Goal: Task Accomplishment & Management: Complete application form

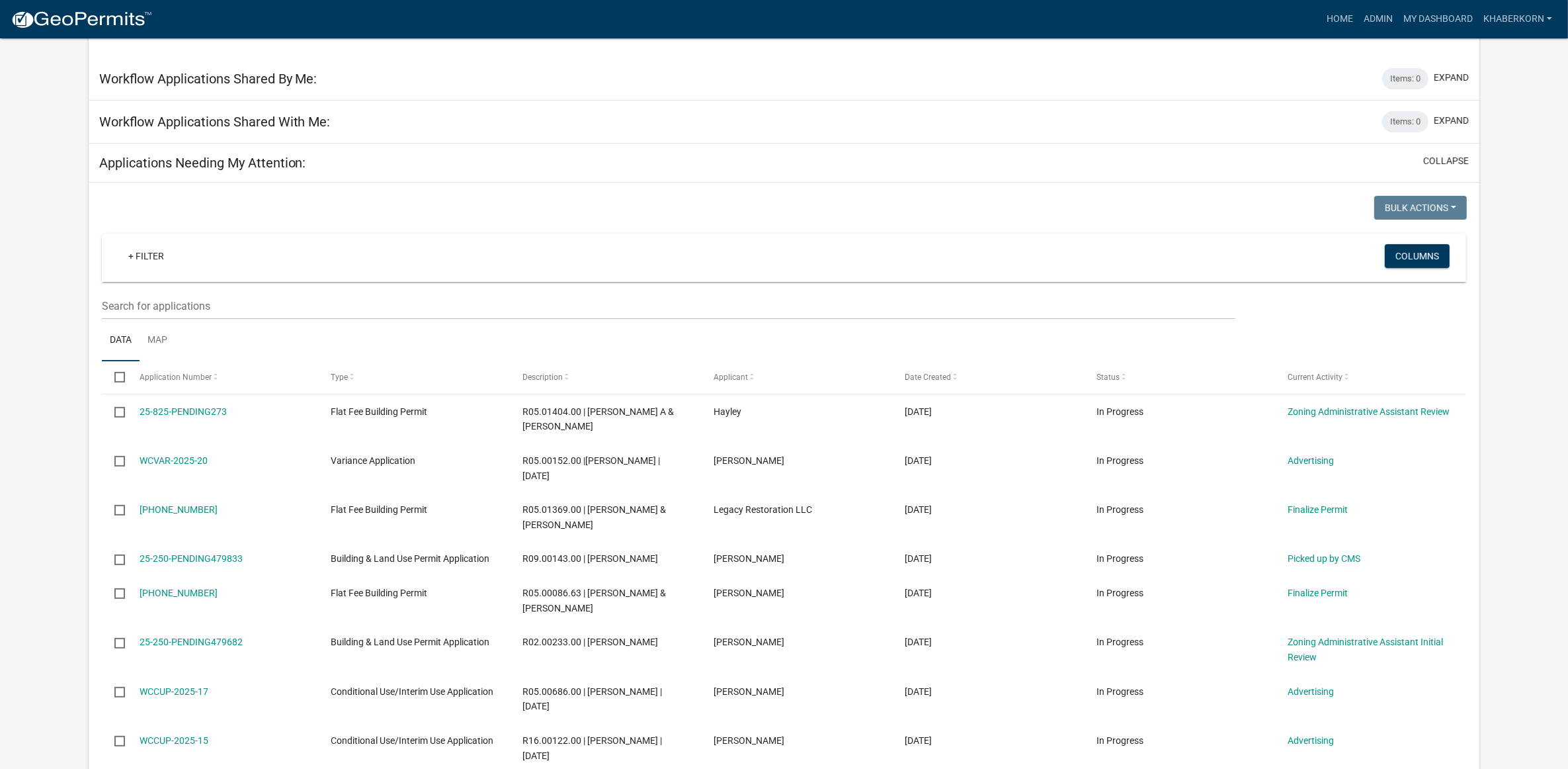
scroll to position [579, 0]
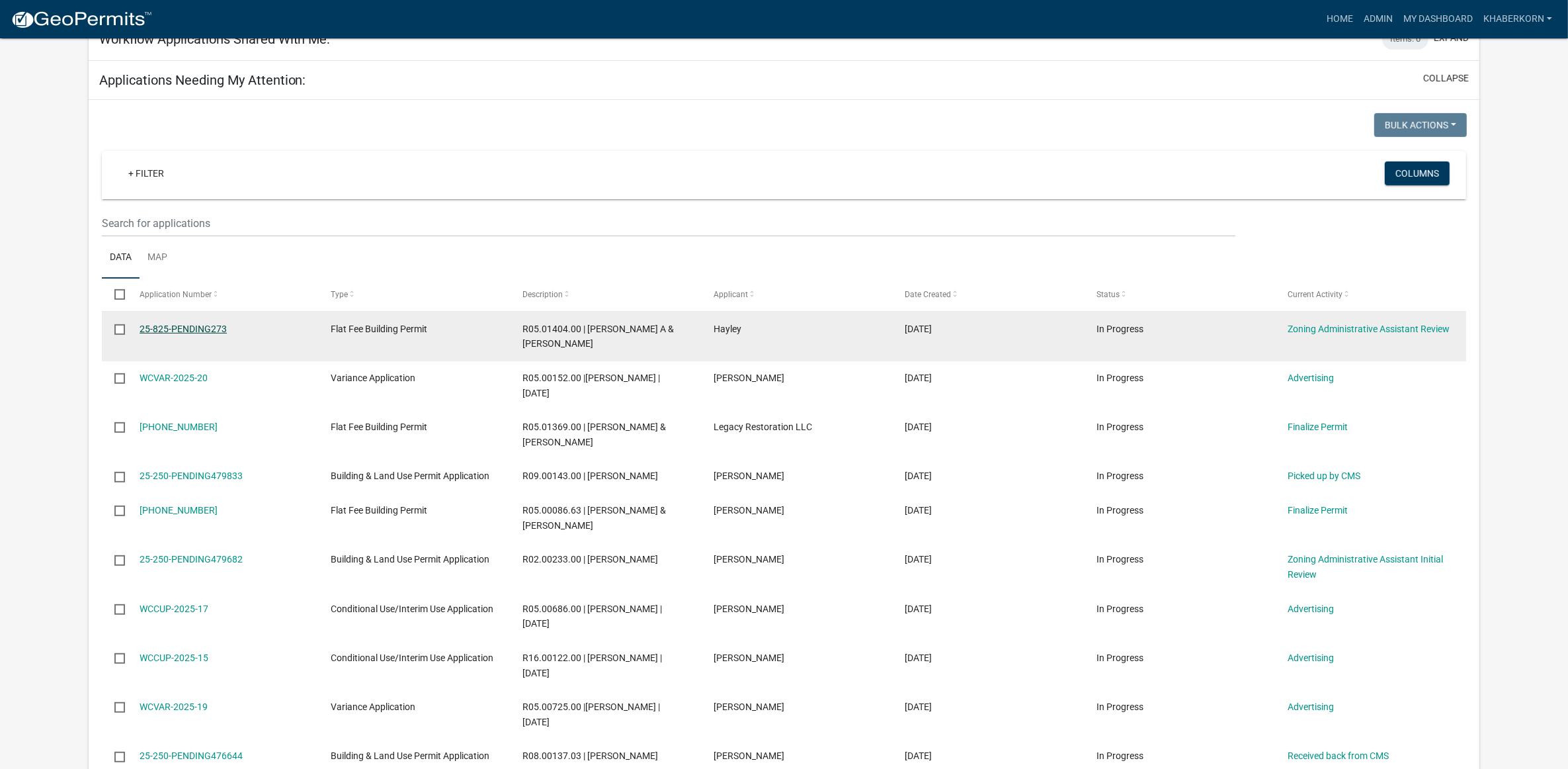
click at [216, 326] on link "25-825-PENDING273" at bounding box center [182, 328] width 87 height 11
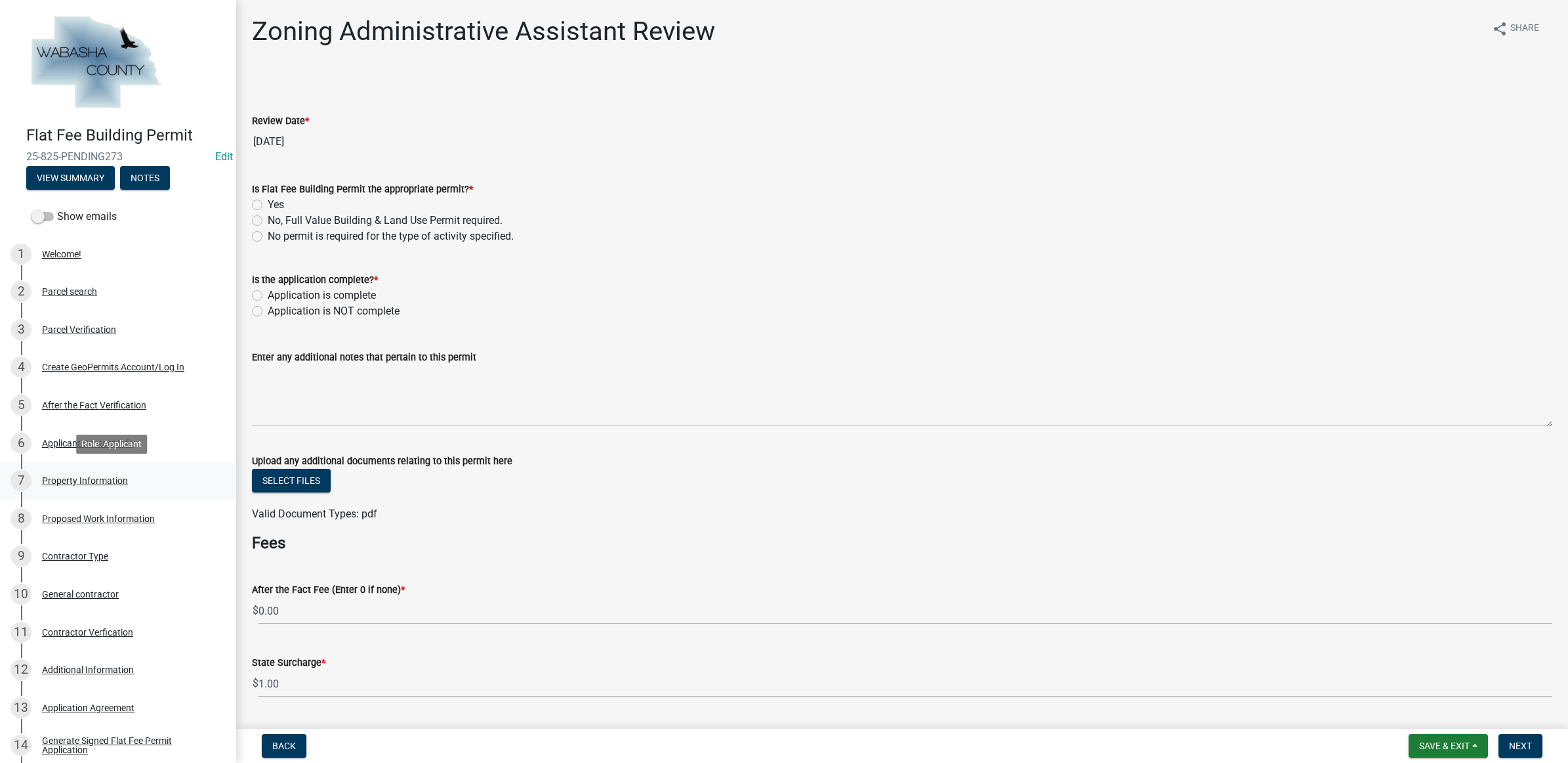
click at [77, 475] on div "Property Information" at bounding box center [85, 480] width 86 height 10
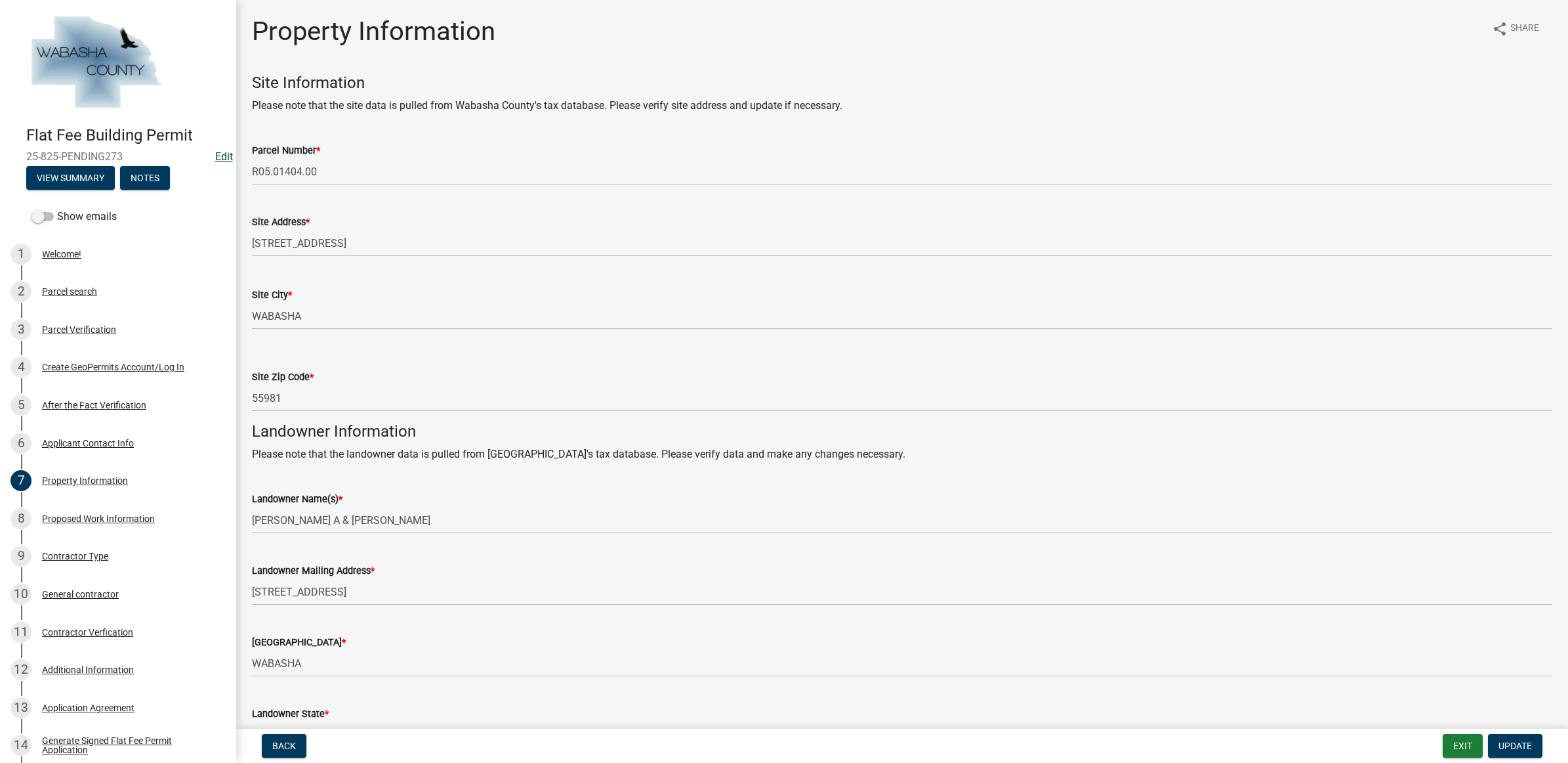
click at [215, 156] on link "Edit" at bounding box center [224, 156] width 18 height 12
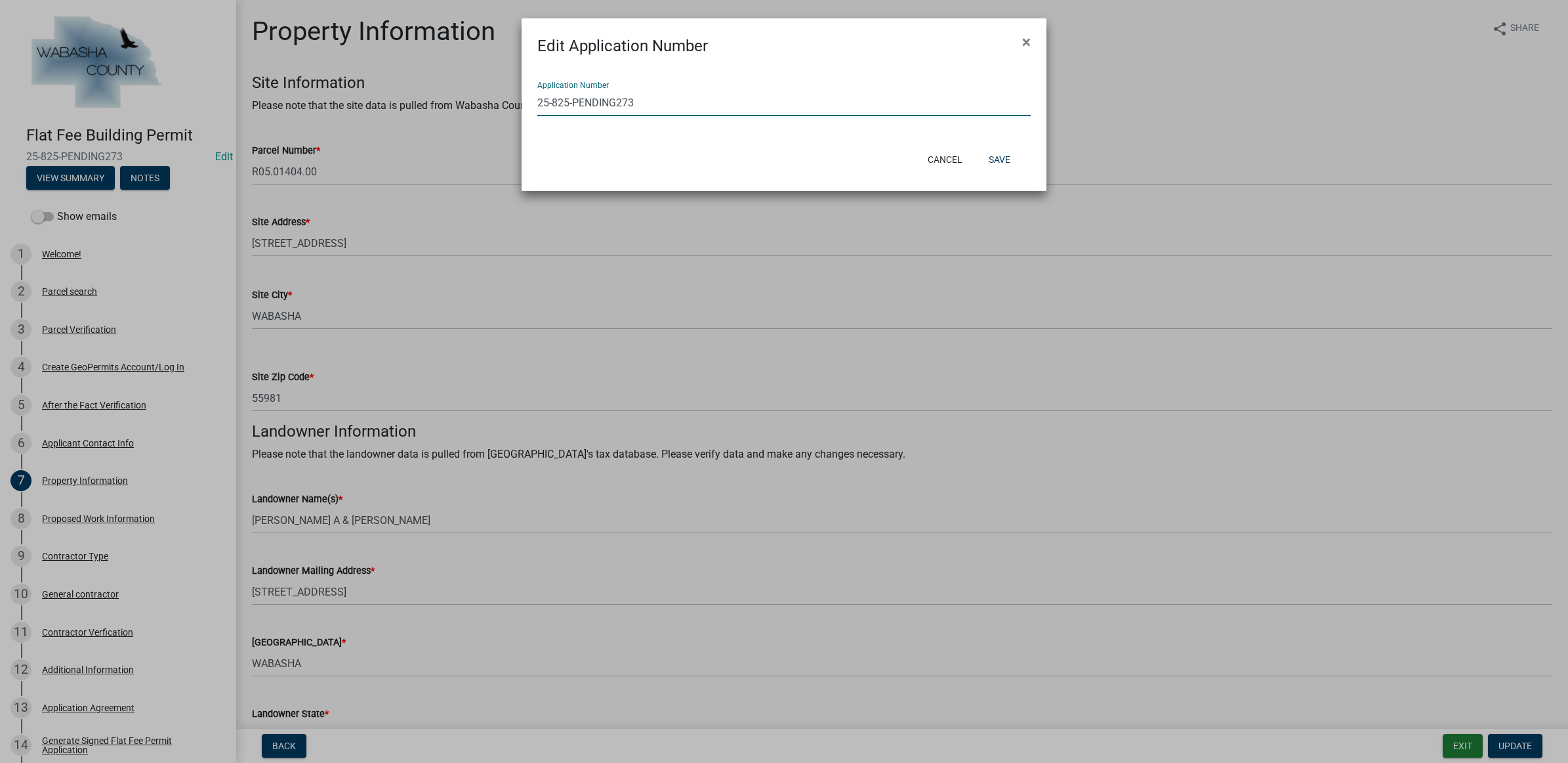
drag, startPoint x: 634, startPoint y: 104, endPoint x: 552, endPoint y: 107, distance: 82.1
click at [552, 107] on input "25-825-PENDING273" at bounding box center [784, 103] width 493 height 27
type input "[PHONE_NUMBER]"
click at [998, 150] on button "Save" at bounding box center [999, 159] width 43 height 24
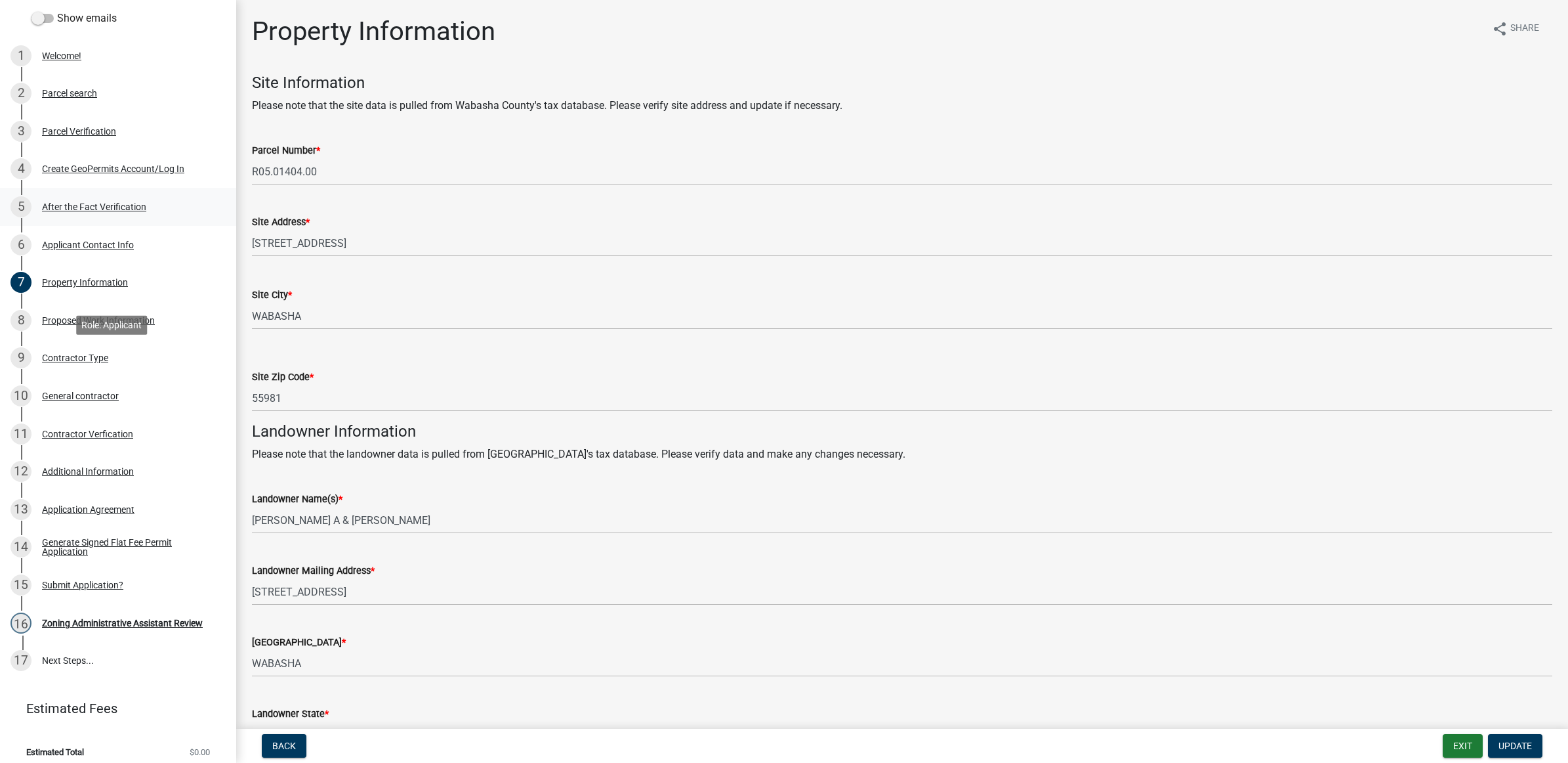
scroll to position [207, 0]
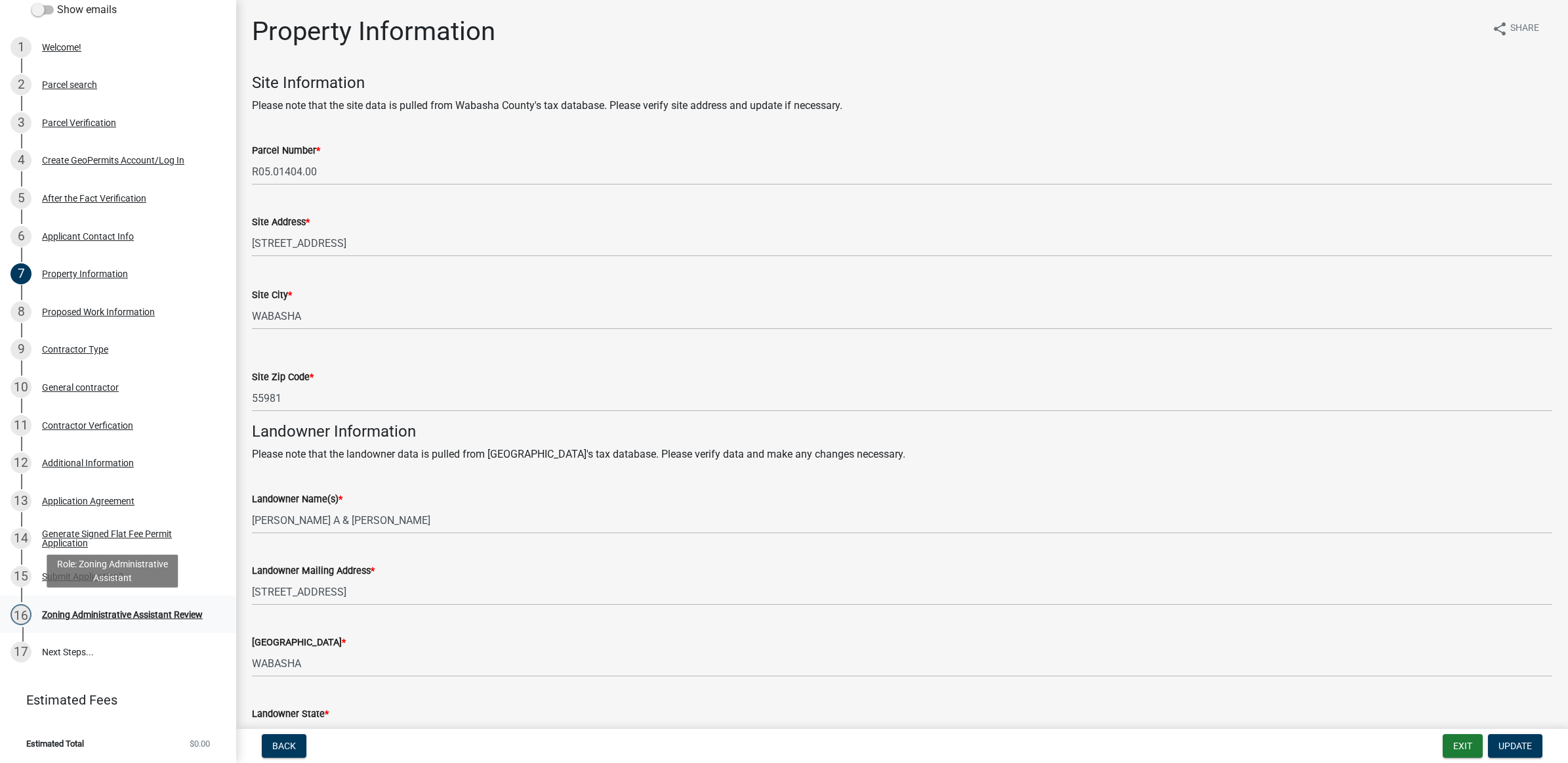
click at [104, 602] on link "16 Zoning Administrative Assistant Review" at bounding box center [118, 614] width 236 height 38
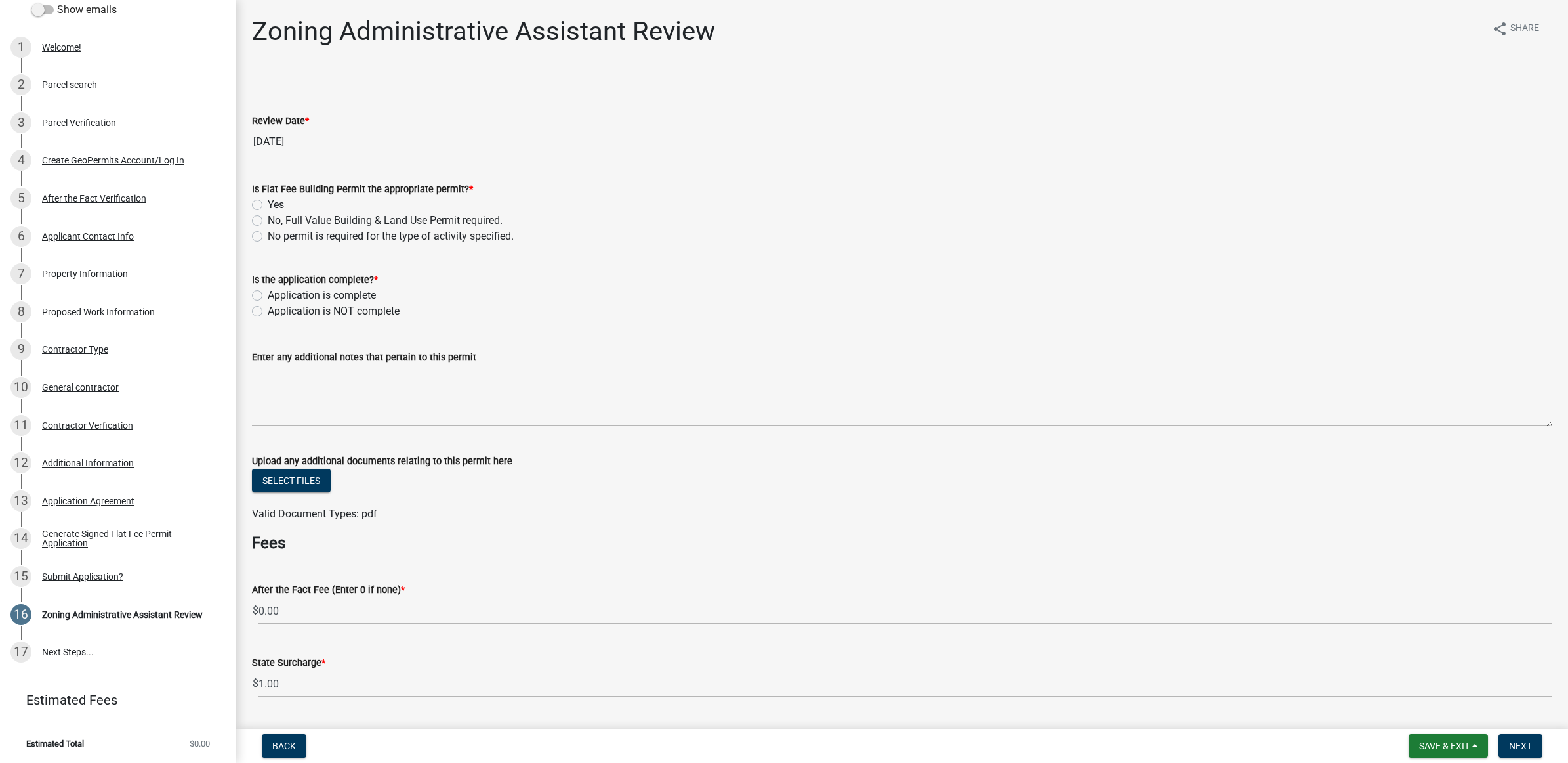
click at [282, 204] on label "Yes" at bounding box center [275, 205] width 16 height 16
click at [276, 204] on input "Yes" at bounding box center [271, 201] width 9 height 9
radio input "true"
click at [375, 292] on label "Application is complete" at bounding box center [322, 295] width 109 height 16
click at [276, 292] on input "Application is complete" at bounding box center [271, 291] width 9 height 9
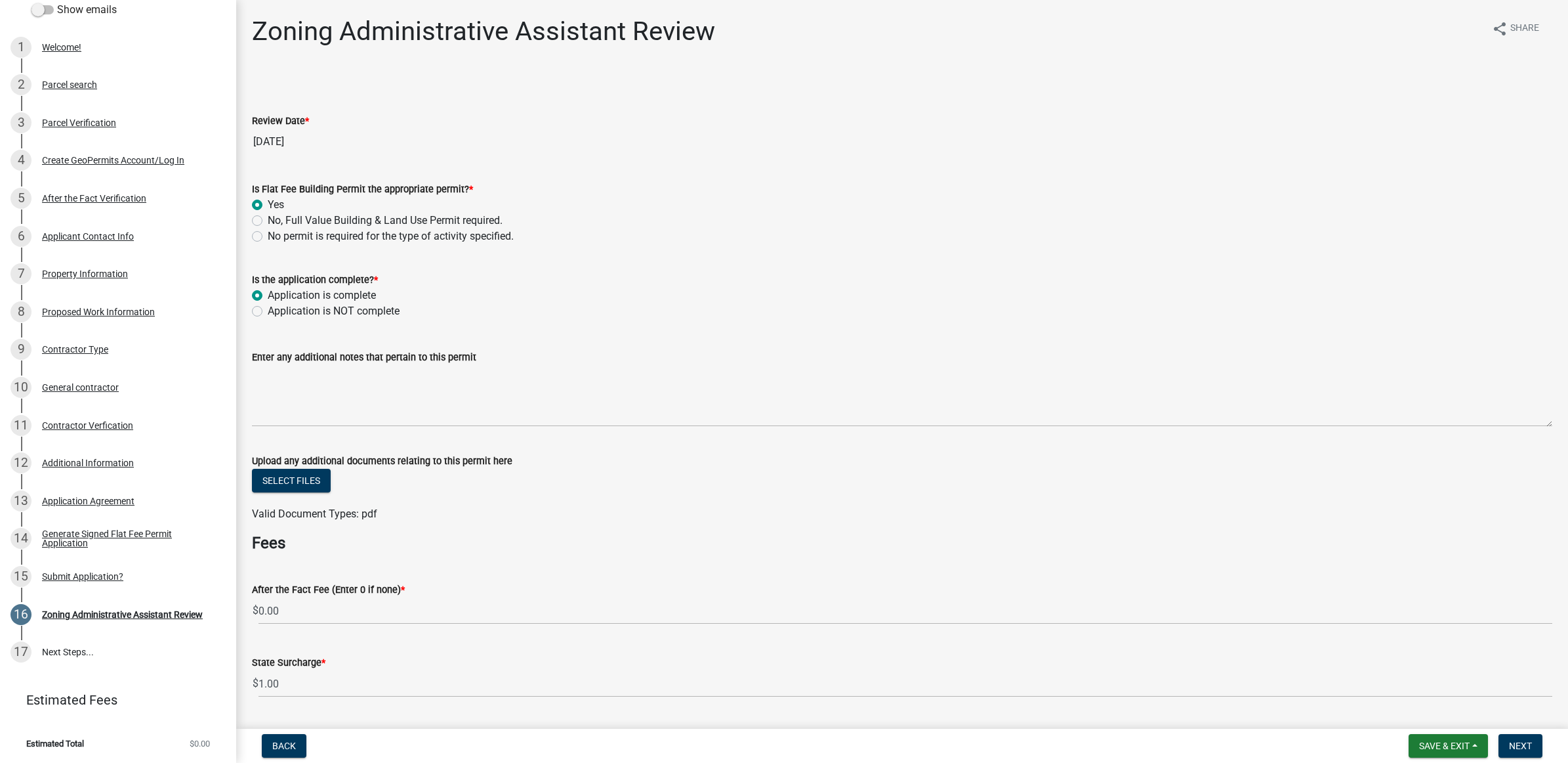
radio input "true"
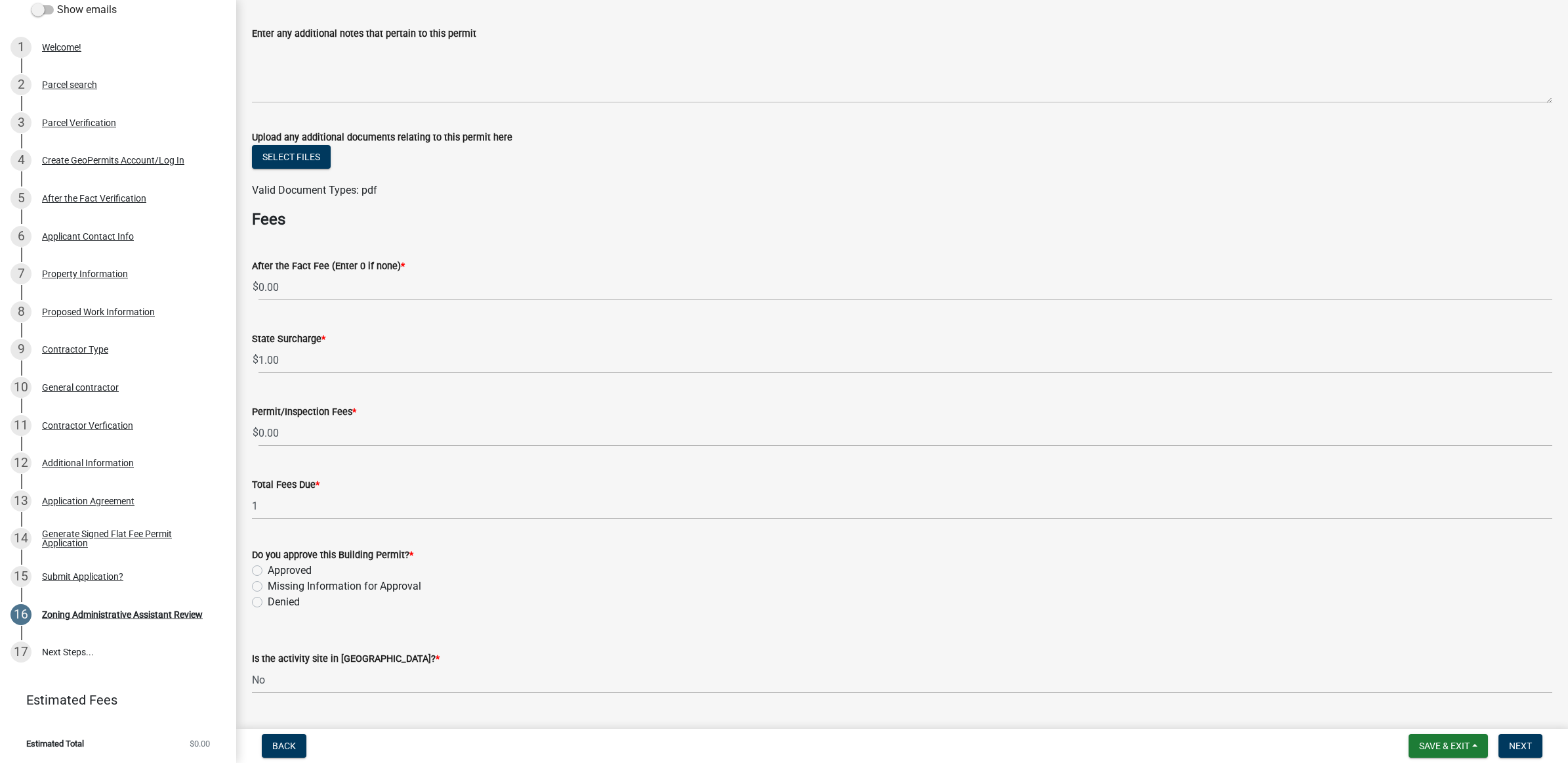
scroll to position [328, 0]
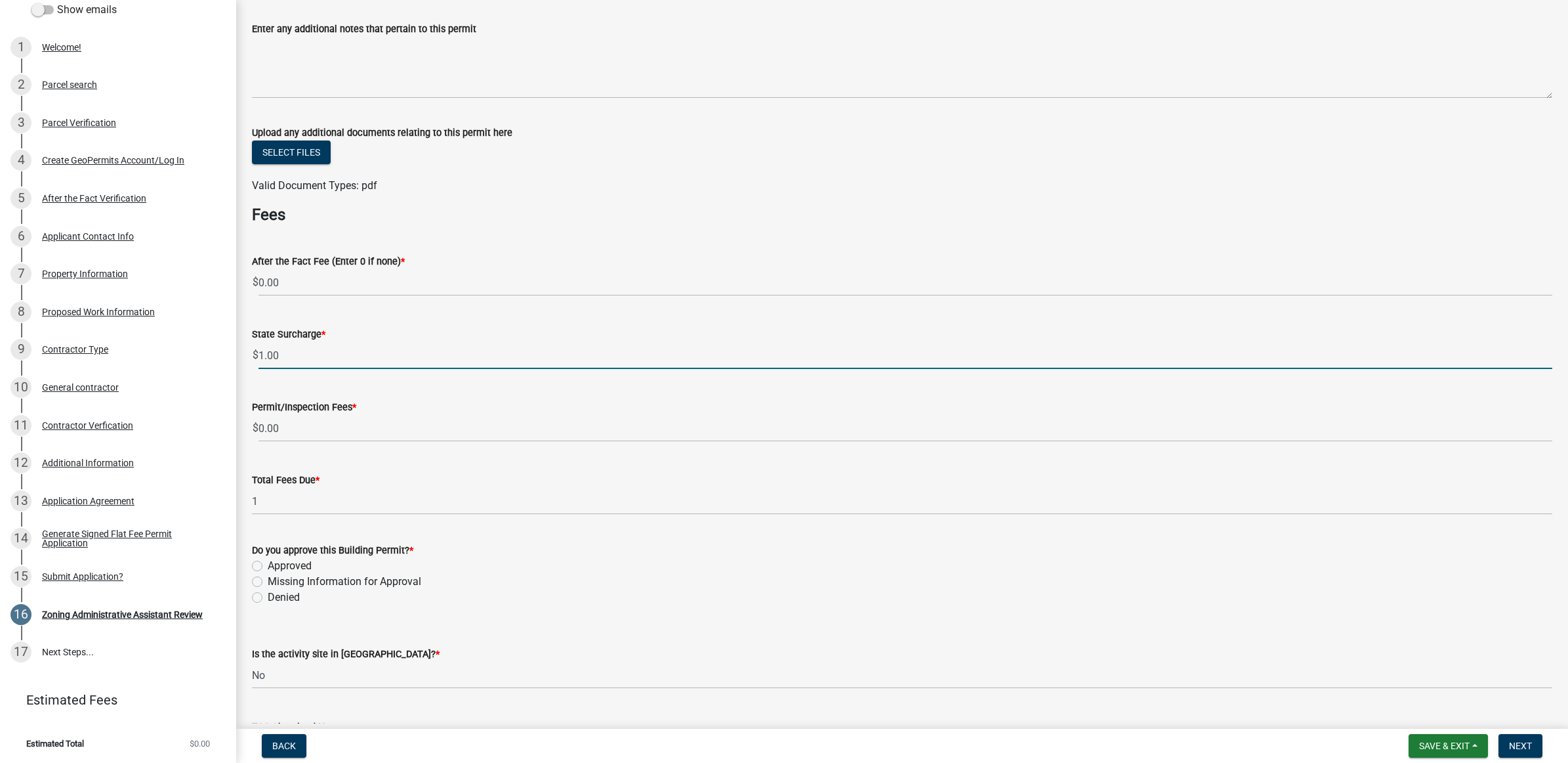
click at [301, 362] on input "1.00" at bounding box center [904, 355] width 1294 height 27
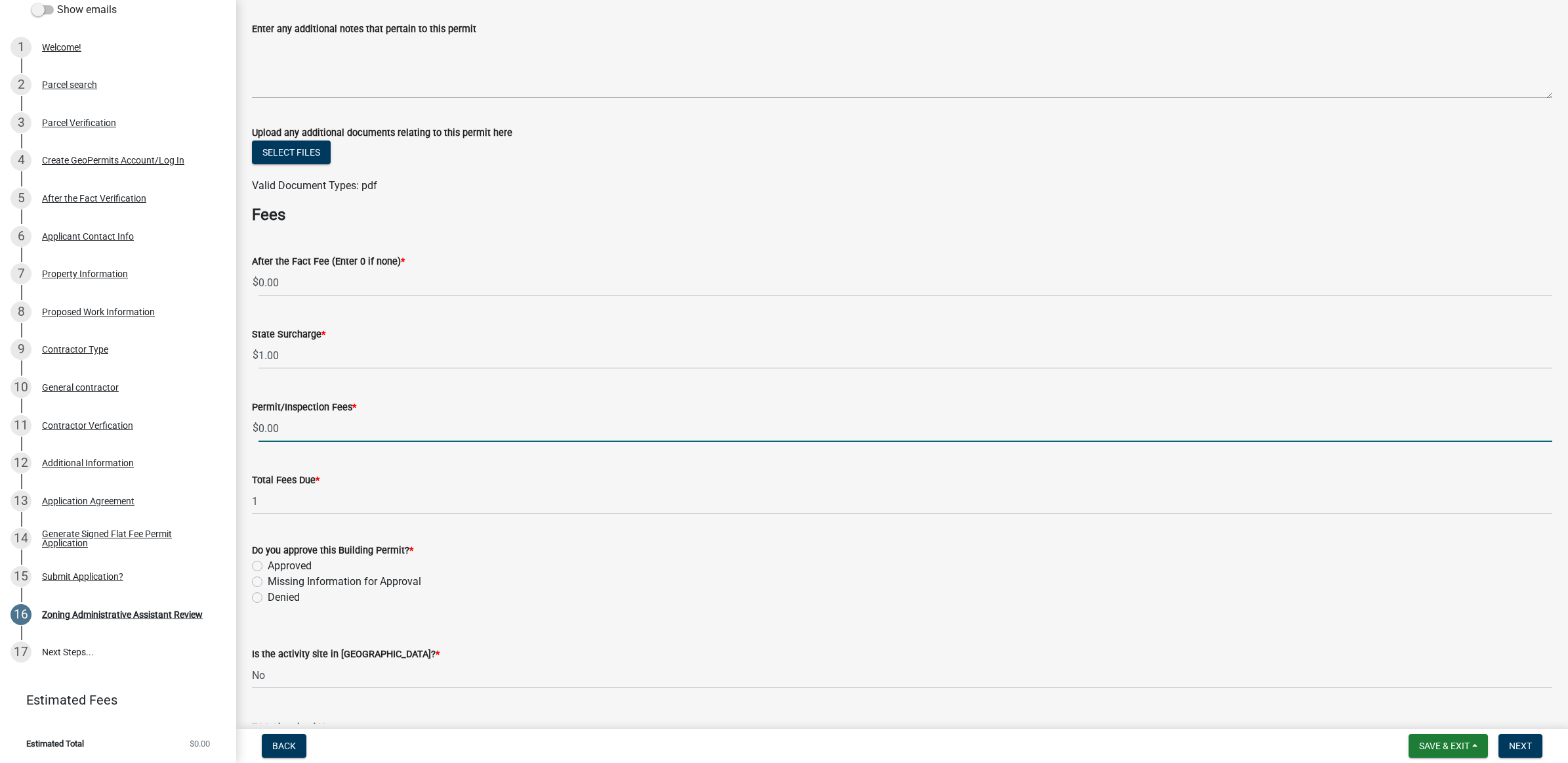
click at [293, 417] on input "0.00" at bounding box center [904, 428] width 1294 height 27
type input "0"
type input "62.5"
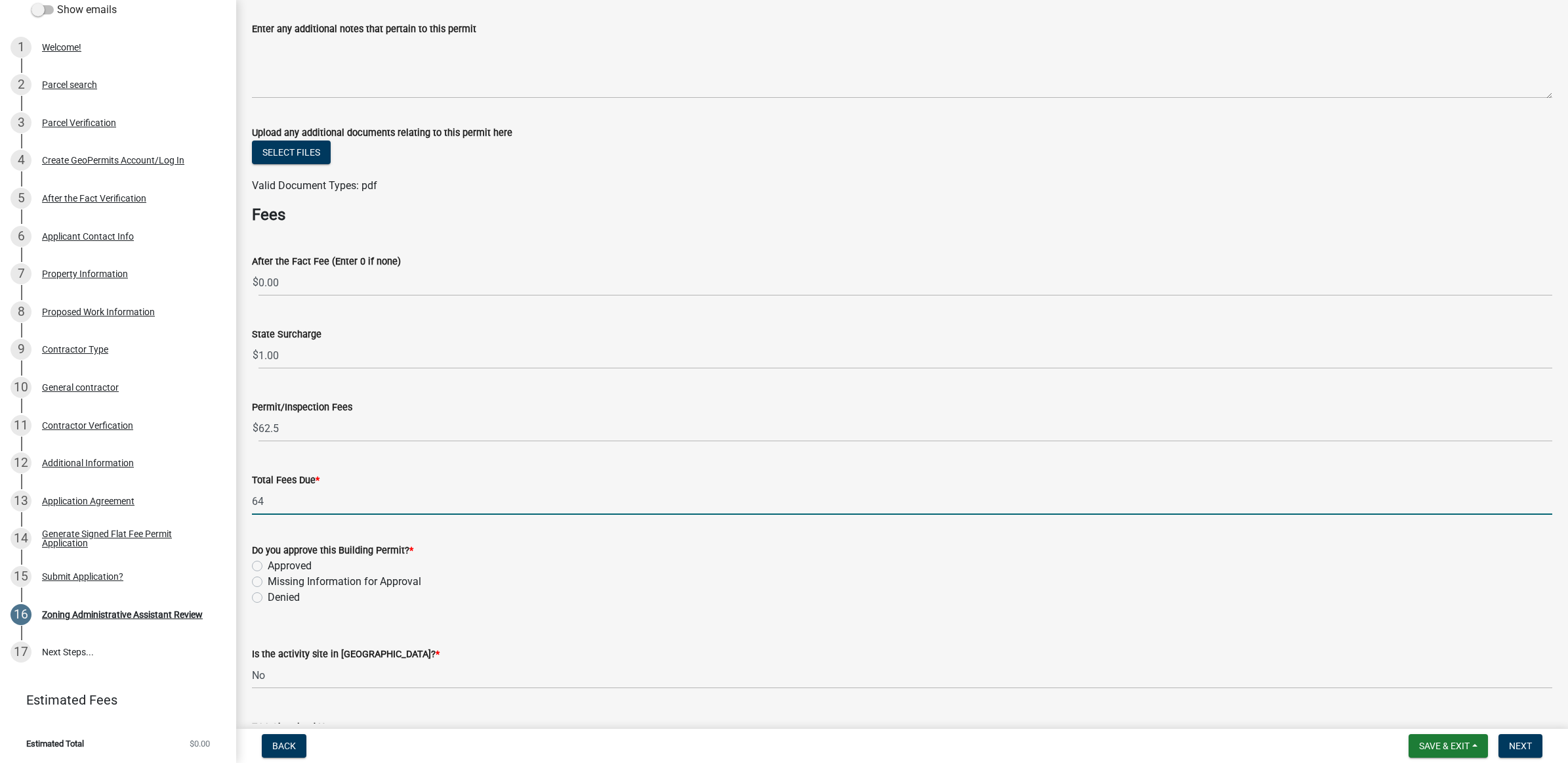
click at [286, 503] on input "64" at bounding box center [902, 501] width 1300 height 27
type input "63.50"
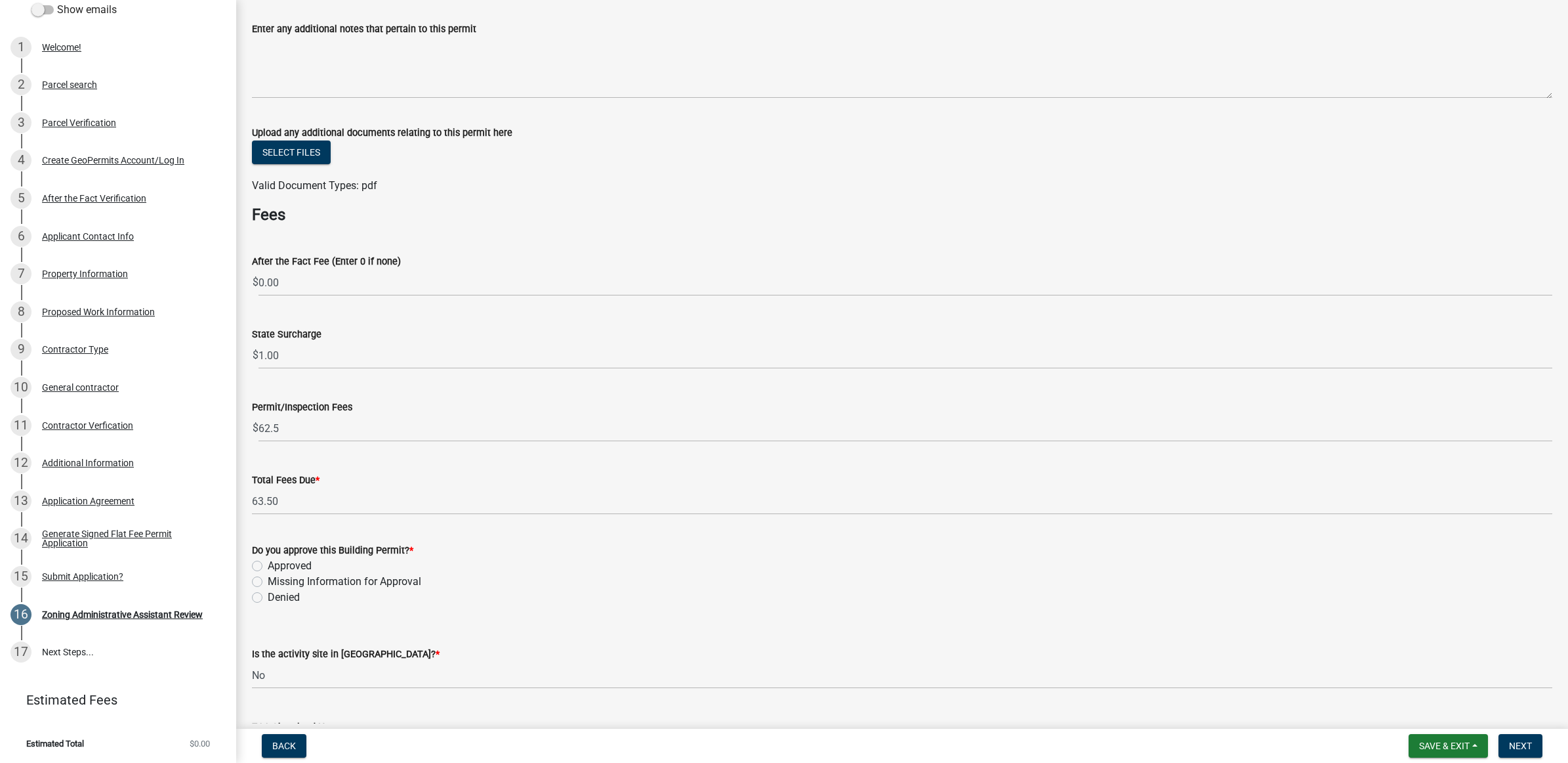
click at [276, 565] on label "Approved" at bounding box center [289, 566] width 44 height 16
click at [276, 565] on input "Approved" at bounding box center [271, 562] width 9 height 9
radio input "true"
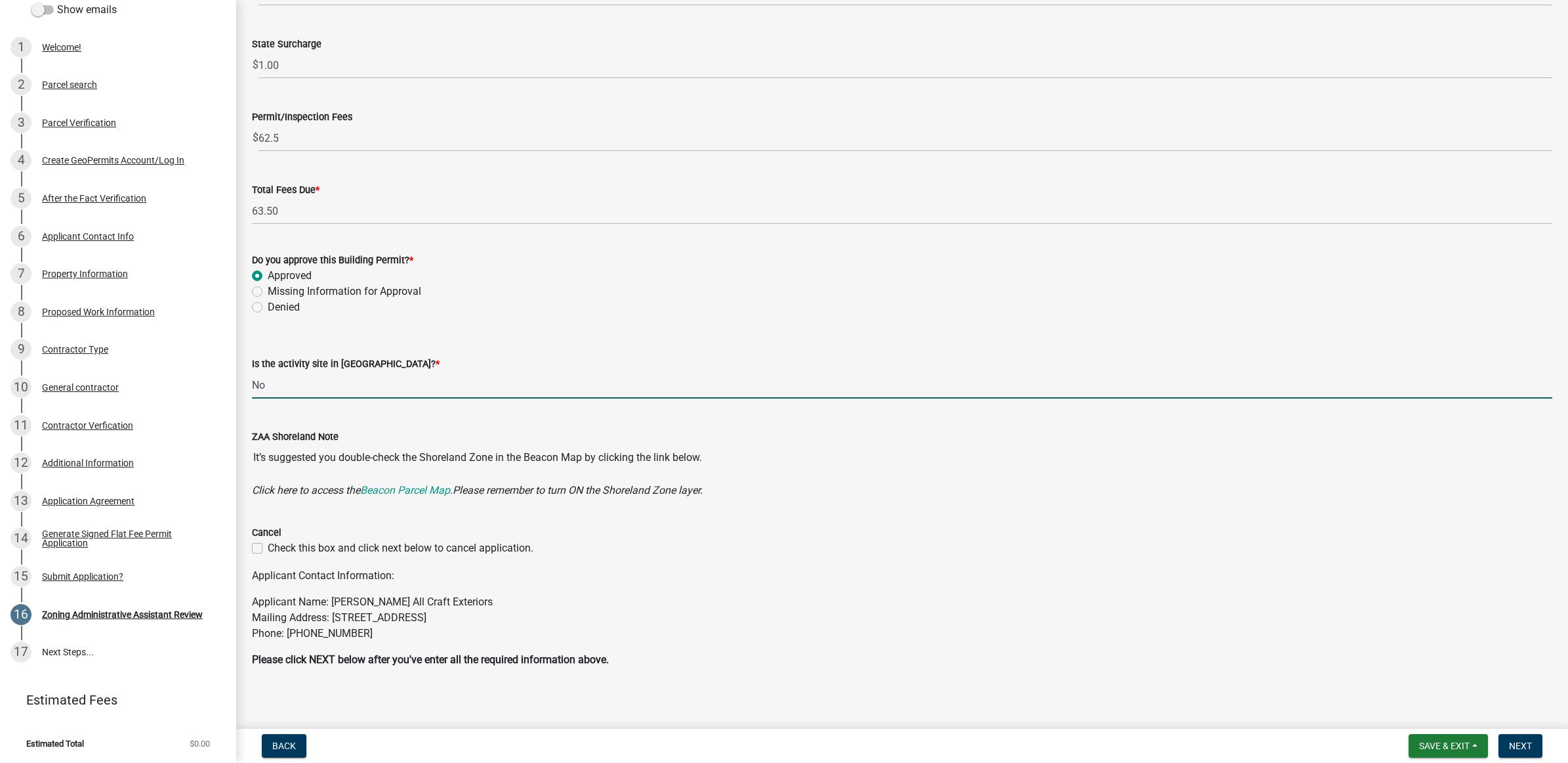
scroll to position [623, 0]
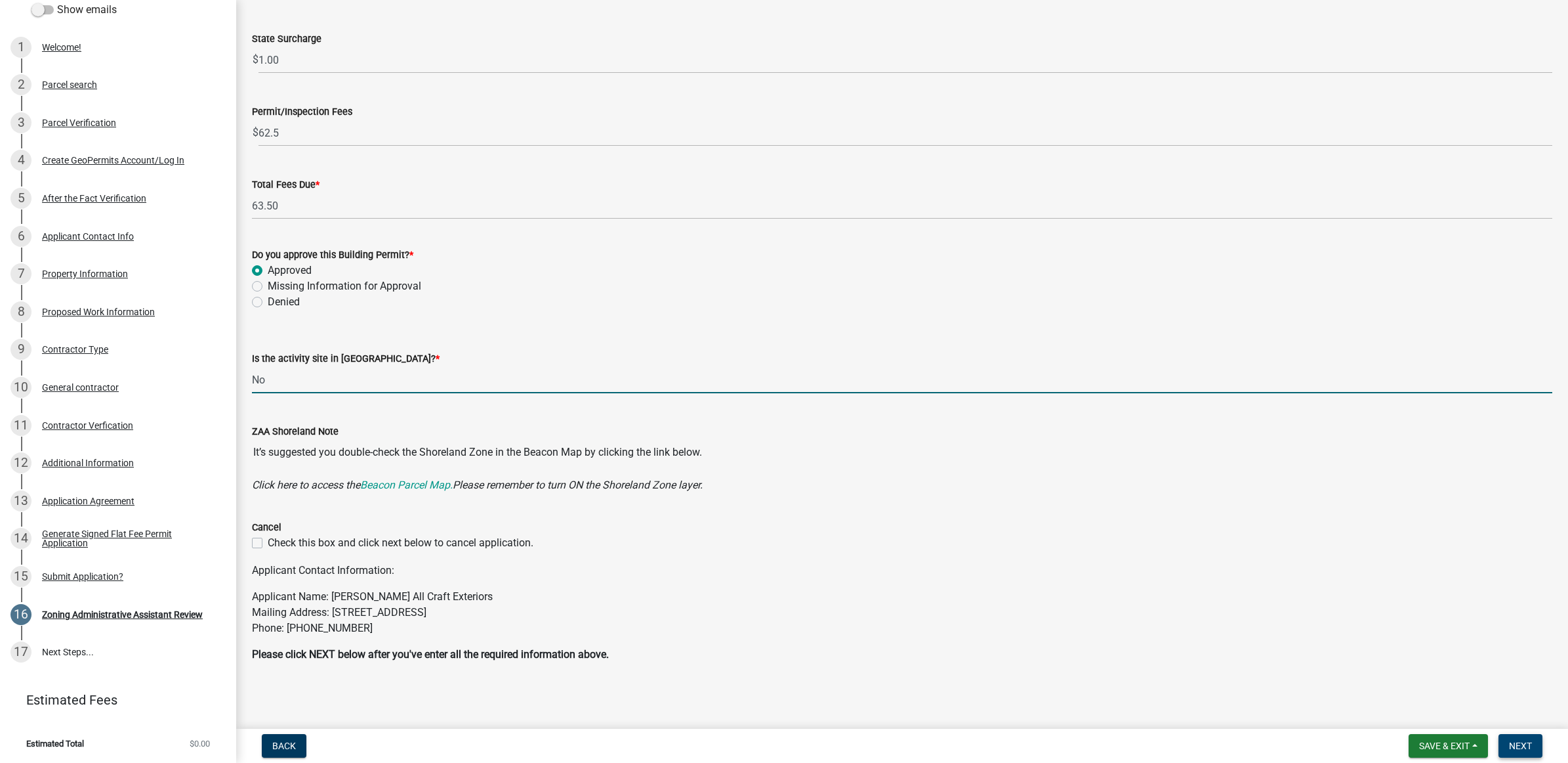
click at [1518, 738] on button "Next" at bounding box center [1519, 745] width 44 height 24
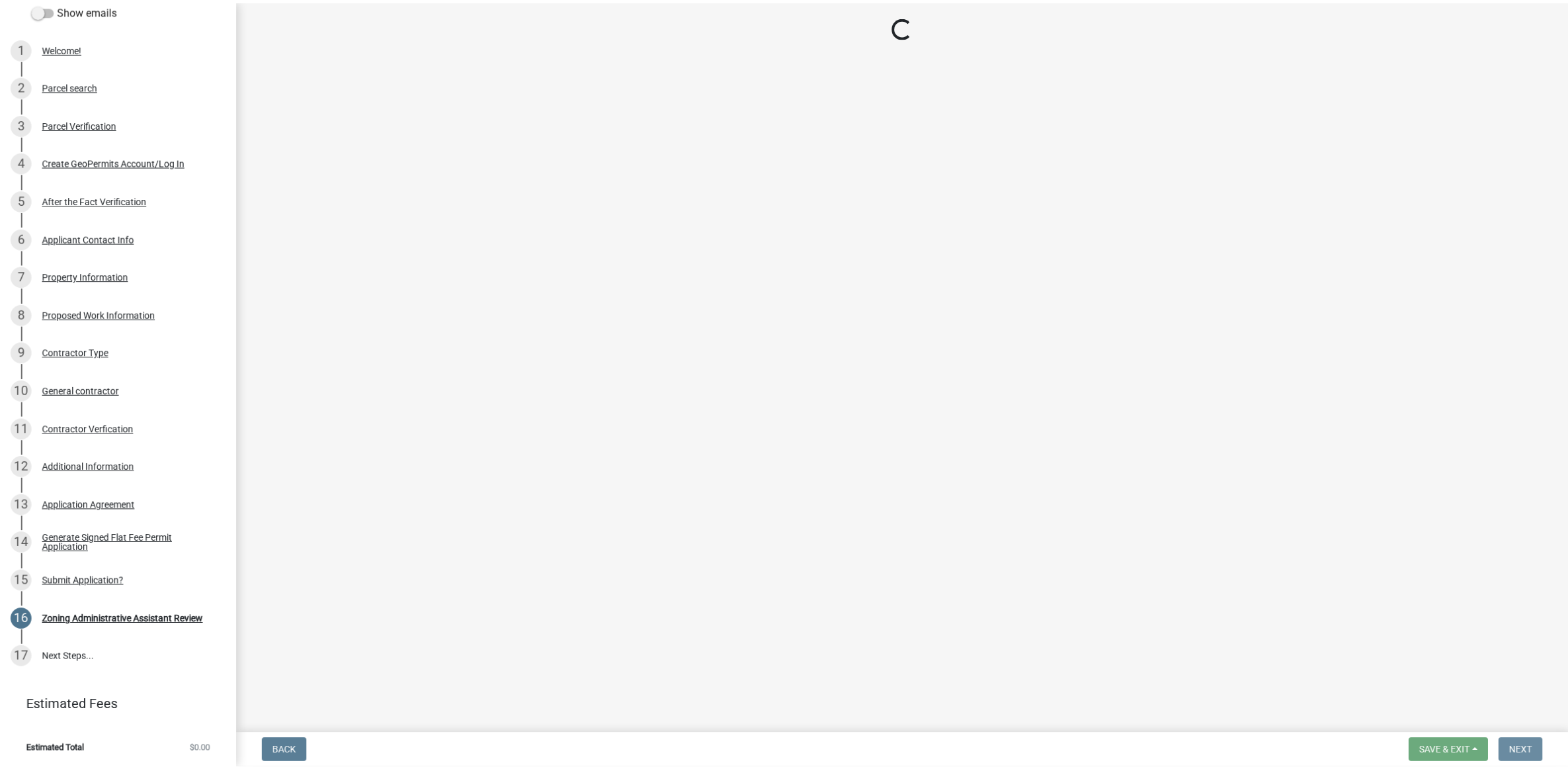
scroll to position [0, 0]
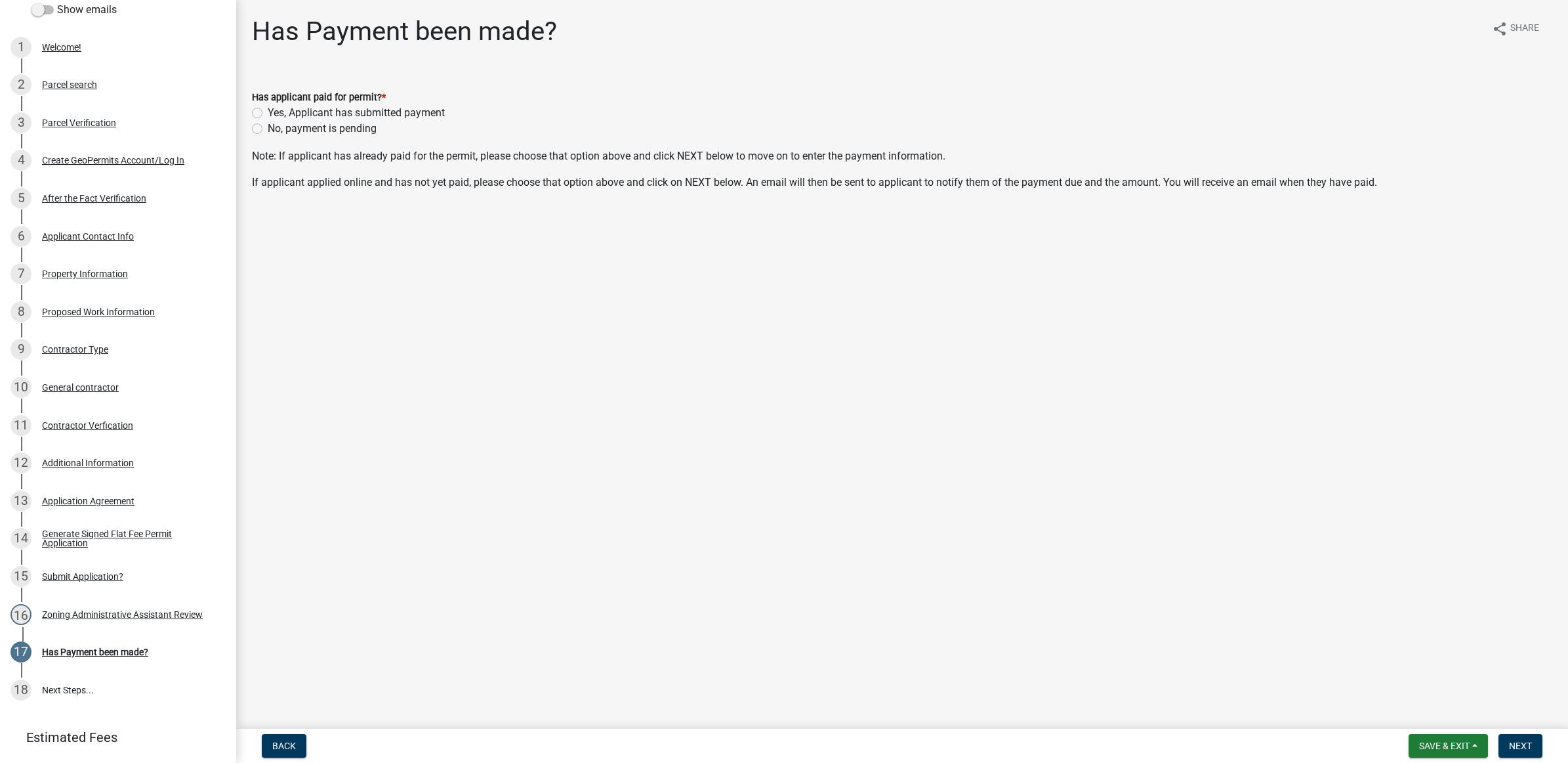
click at [335, 129] on label "No, payment is pending" at bounding box center [322, 129] width 109 height 16
click at [276, 129] on input "No, payment is pending" at bounding box center [271, 125] width 9 height 9
radio input "true"
click at [1518, 747] on span "Next" at bounding box center [1520, 745] width 23 height 10
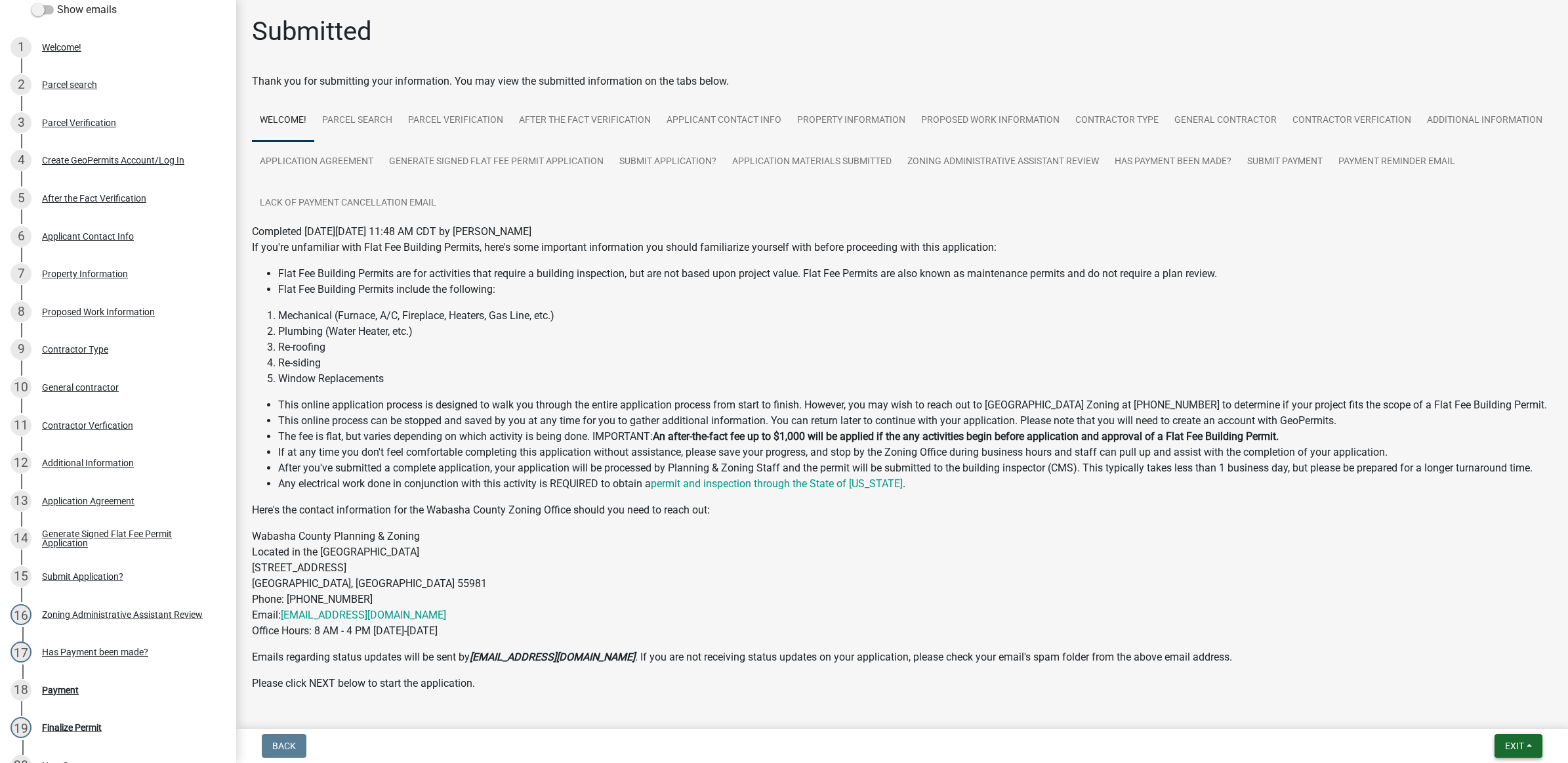
click at [1518, 743] on span "Exit" at bounding box center [1514, 745] width 19 height 10
click at [1499, 714] on button "Save & Exit" at bounding box center [1489, 712] width 105 height 31
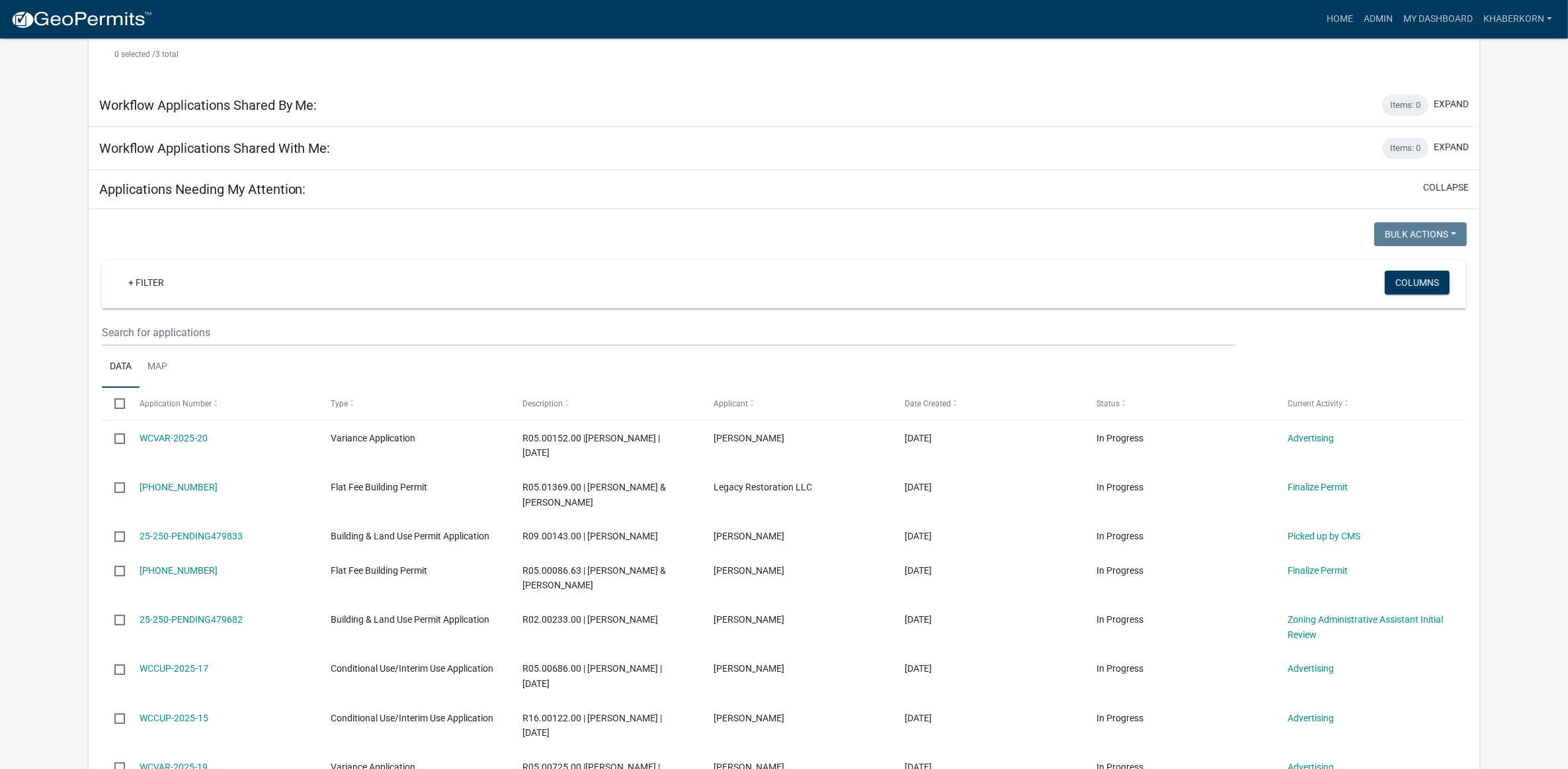
scroll to position [165, 0]
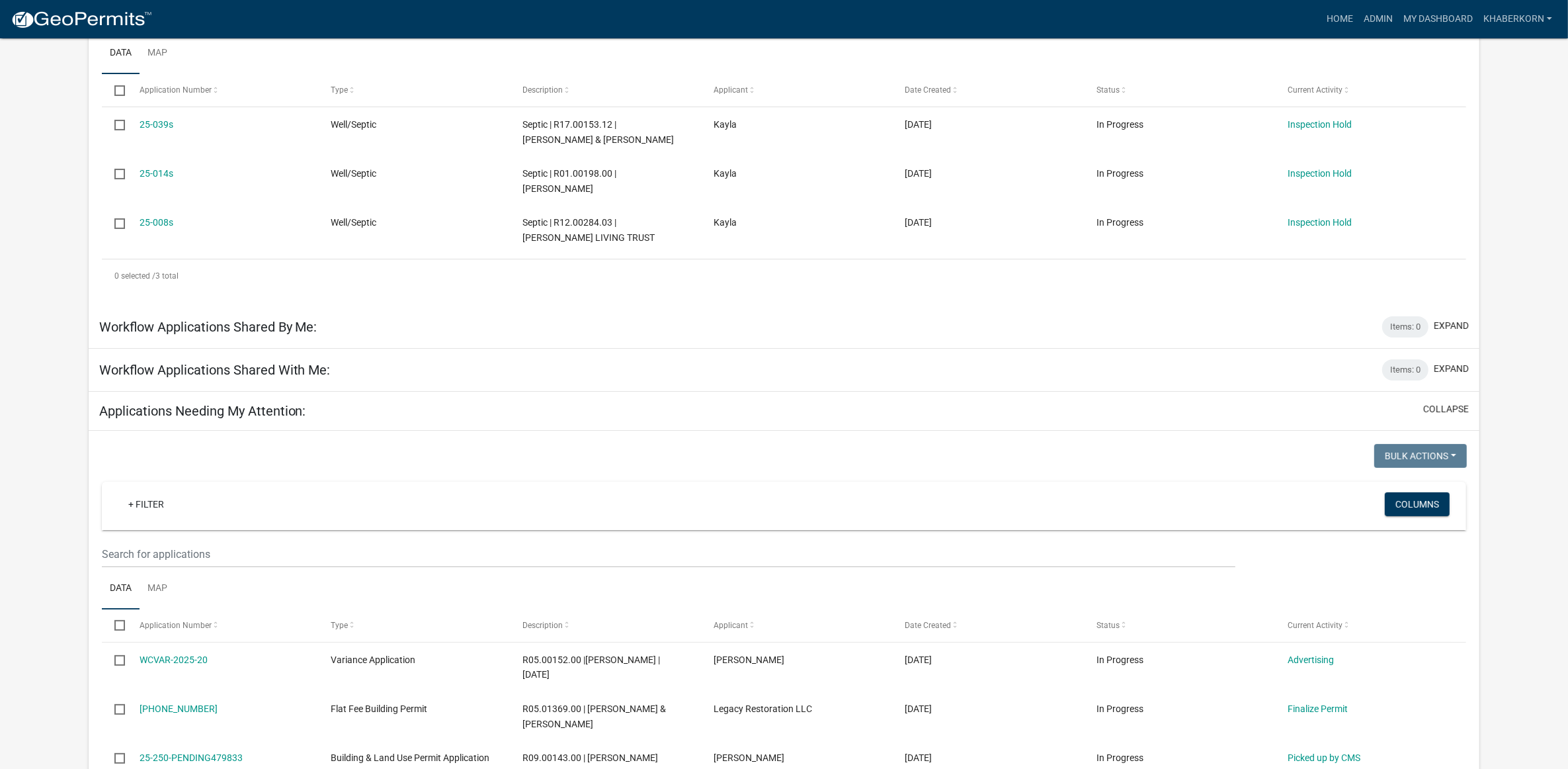
scroll to position [496, 0]
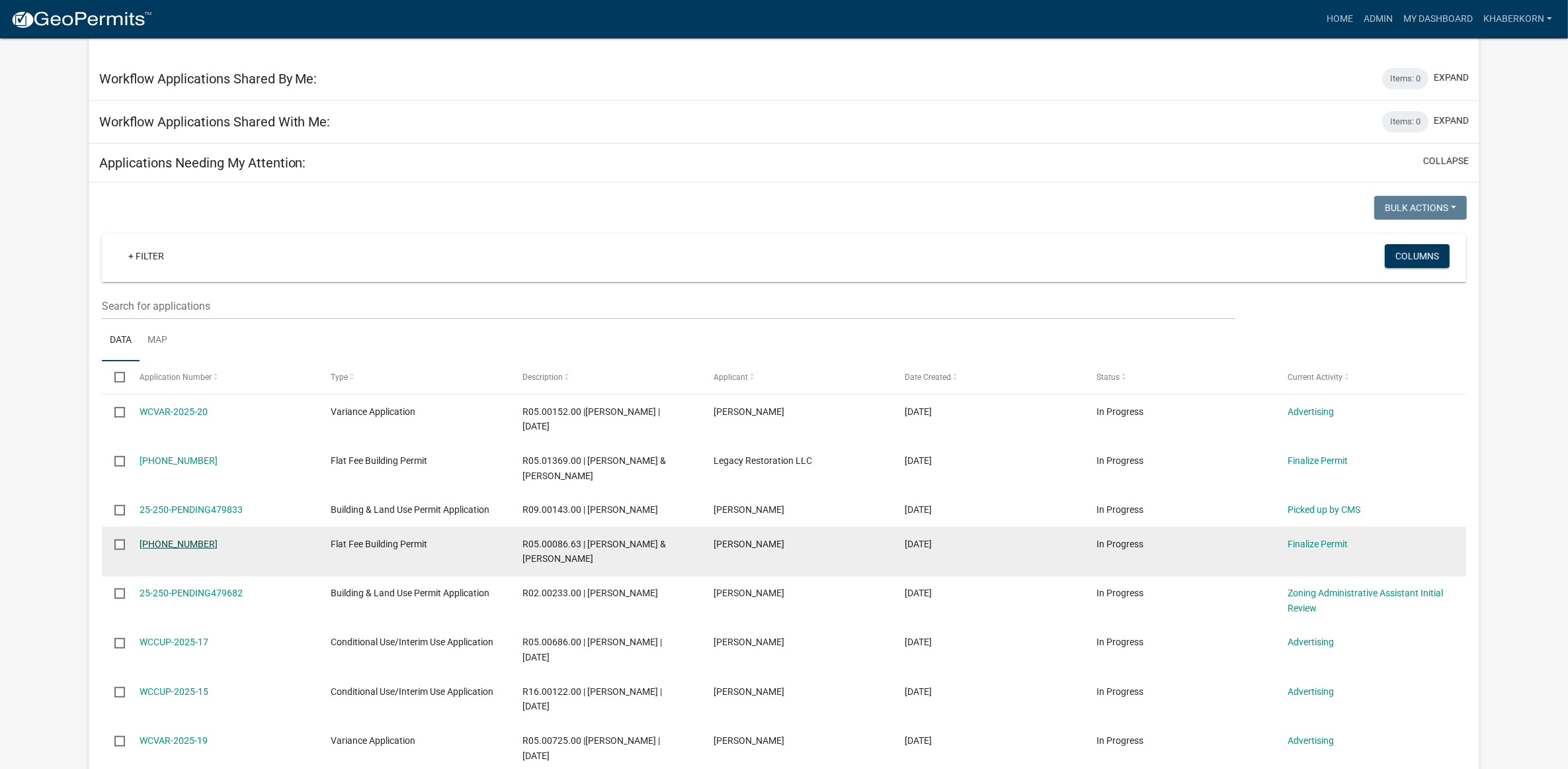
click at [149, 539] on link "[PHONE_NUMBER]" at bounding box center [178, 543] width 78 height 11
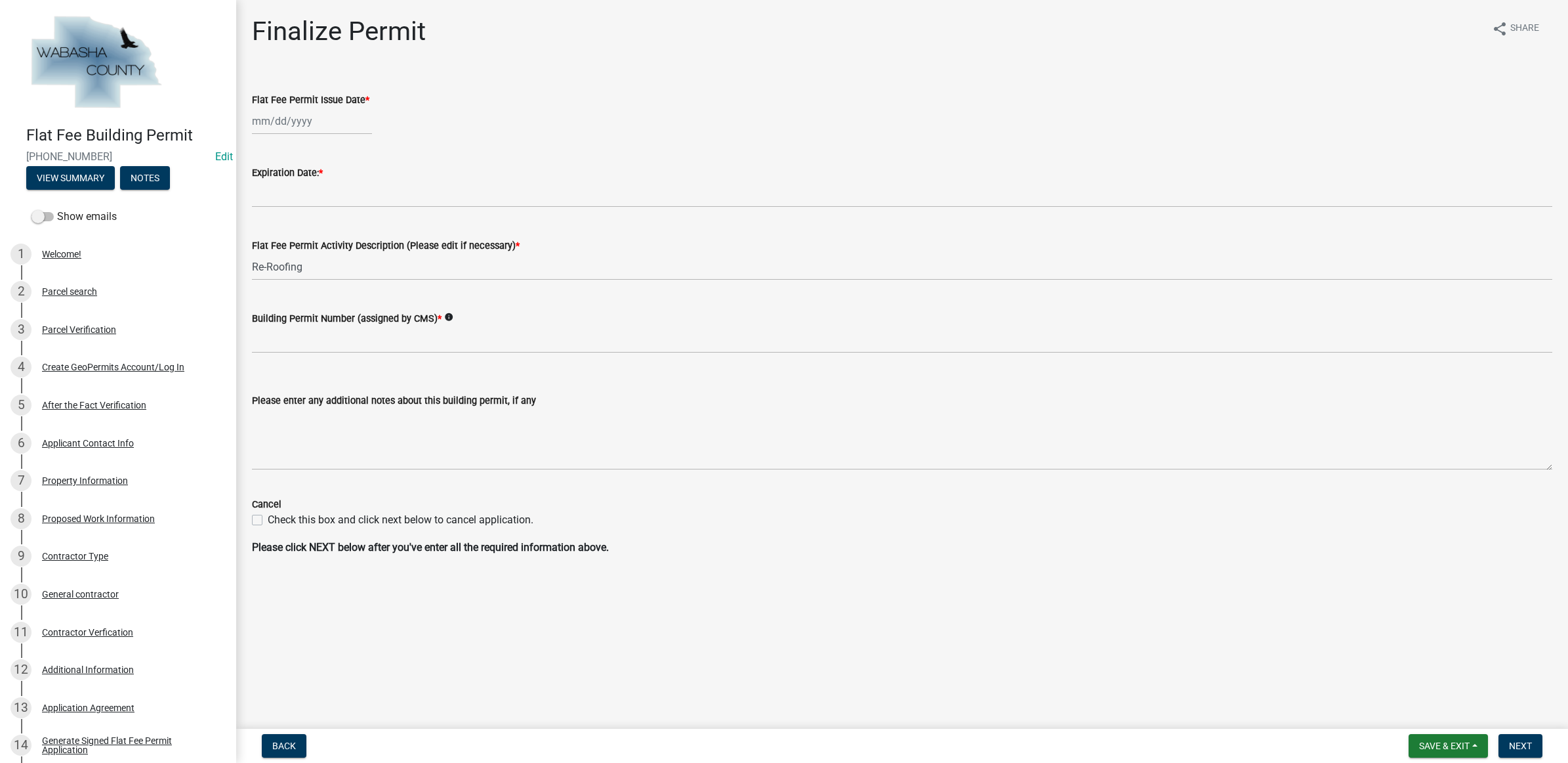
click at [305, 125] on div at bounding box center [312, 121] width 120 height 27
select select "9"
click at [352, 227] on div "19" at bounding box center [348, 233] width 21 height 21
type input "[DATE]"
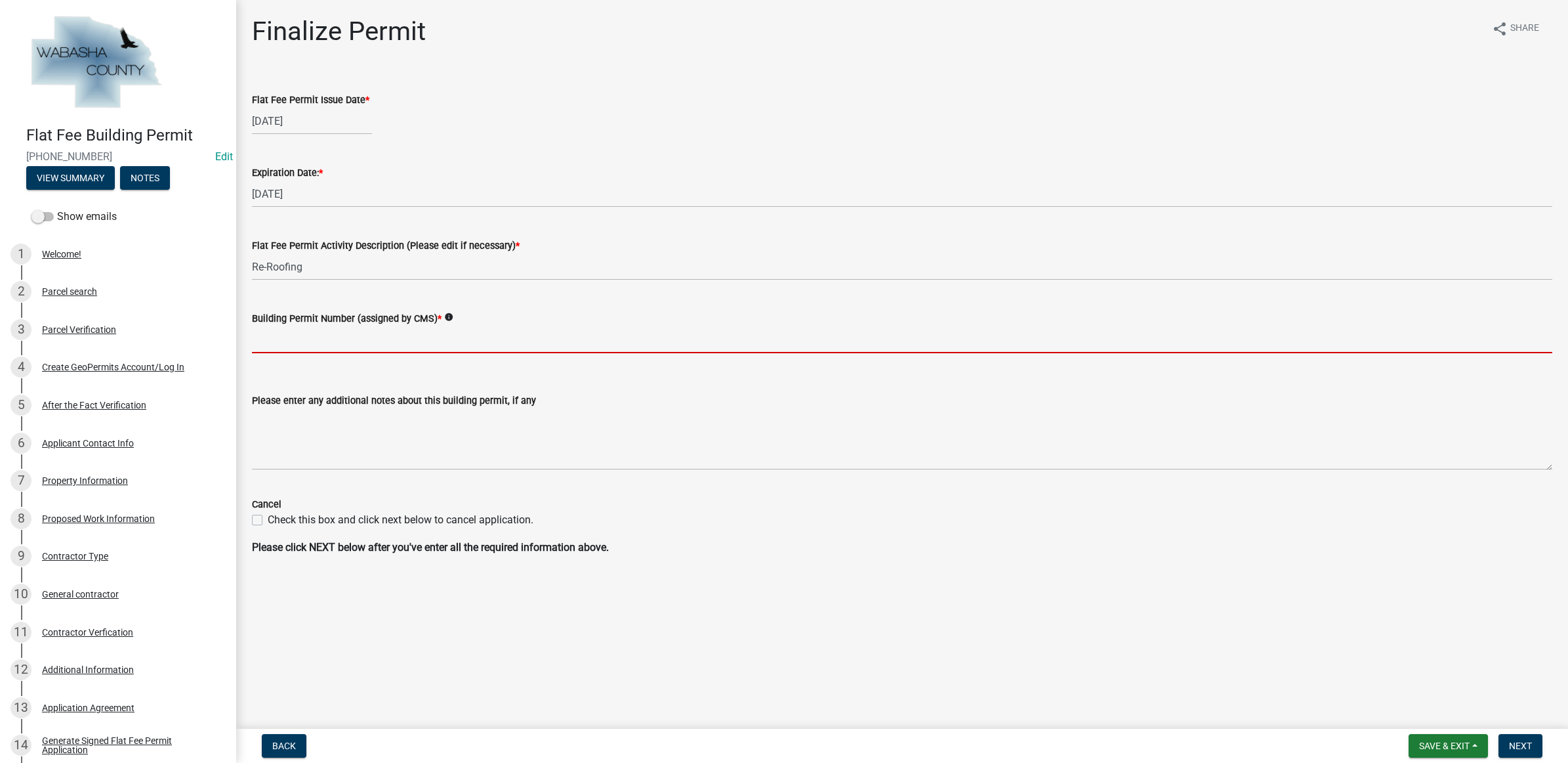
click at [324, 339] on input "Building Permit Number (assigned by CMS) *" at bounding box center [902, 339] width 1300 height 27
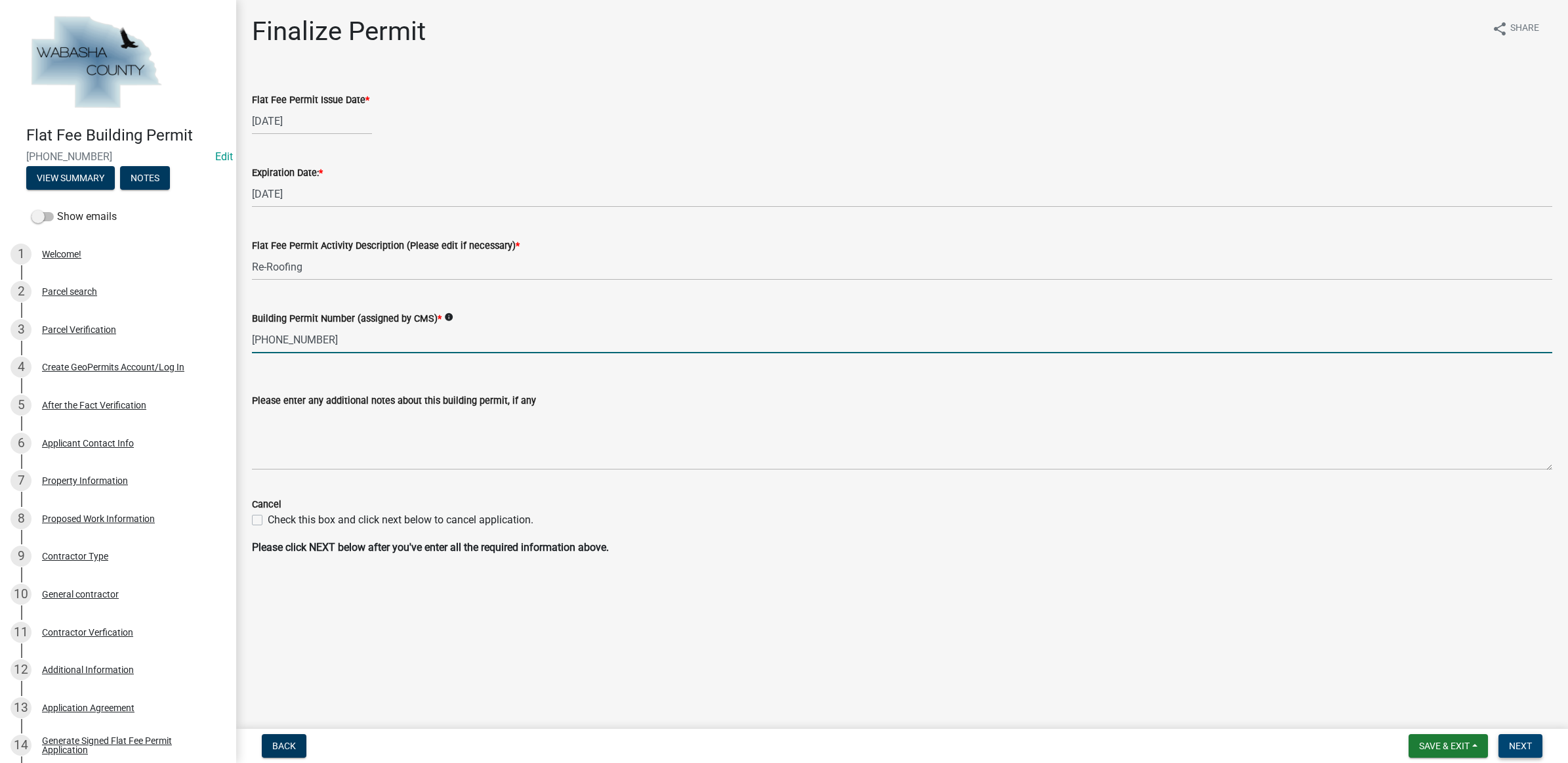
type input "[PHONE_NUMBER]"
click at [1515, 745] on span "Next" at bounding box center [1520, 745] width 23 height 10
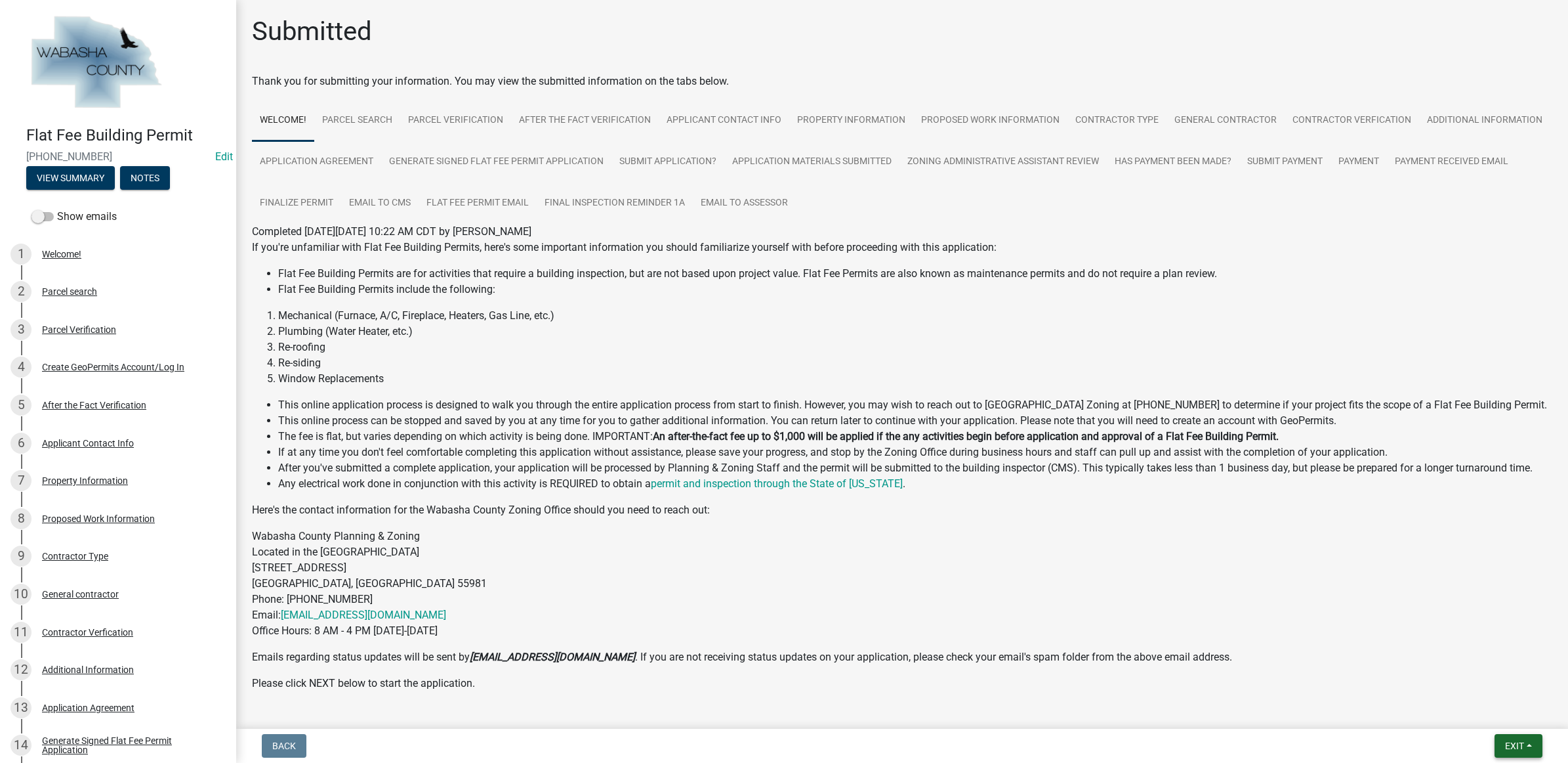
click at [1521, 740] on span "Exit" at bounding box center [1514, 745] width 19 height 10
click at [1509, 716] on button "Save & Exit" at bounding box center [1489, 712] width 105 height 31
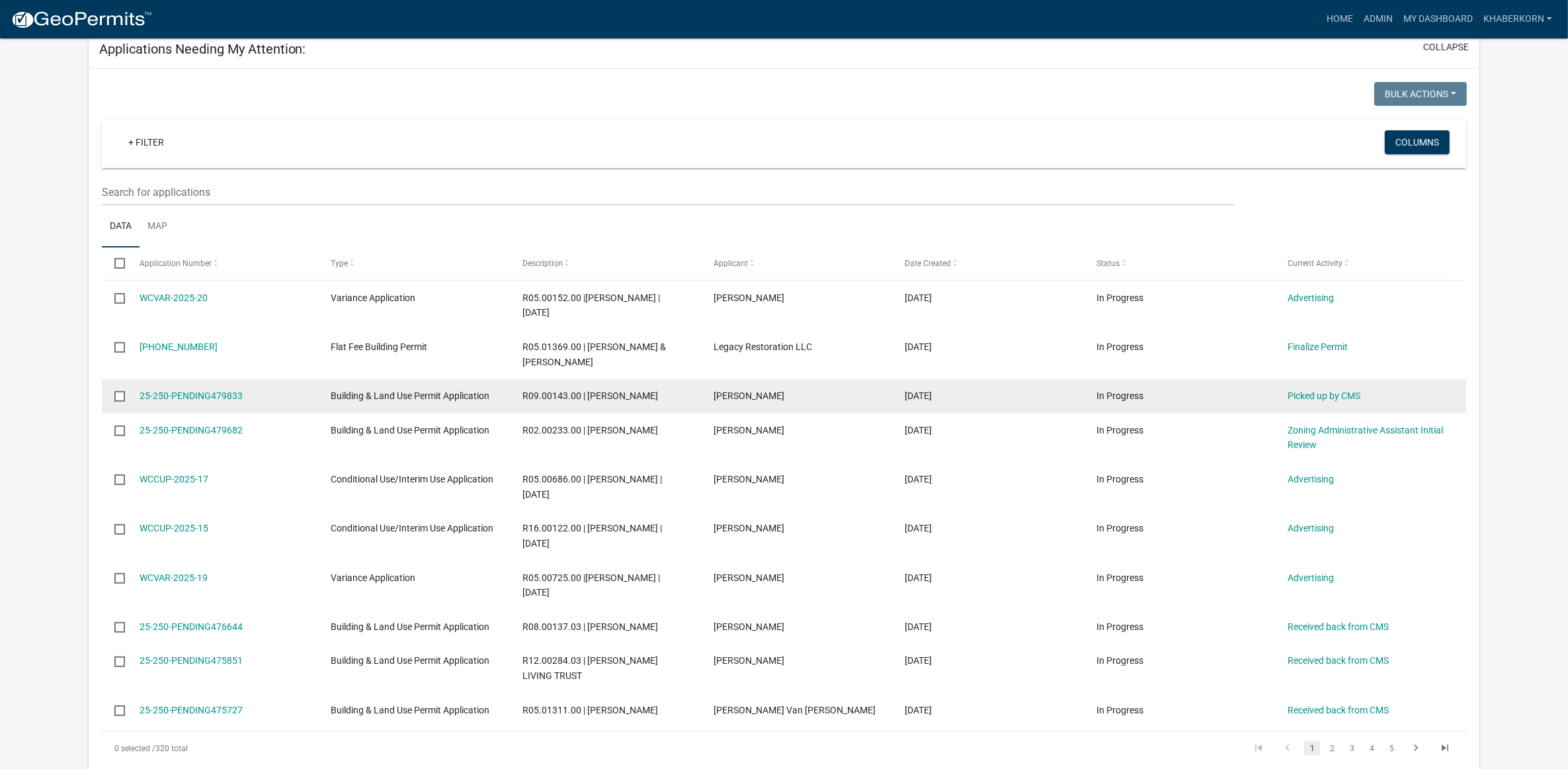
scroll to position [579, 0]
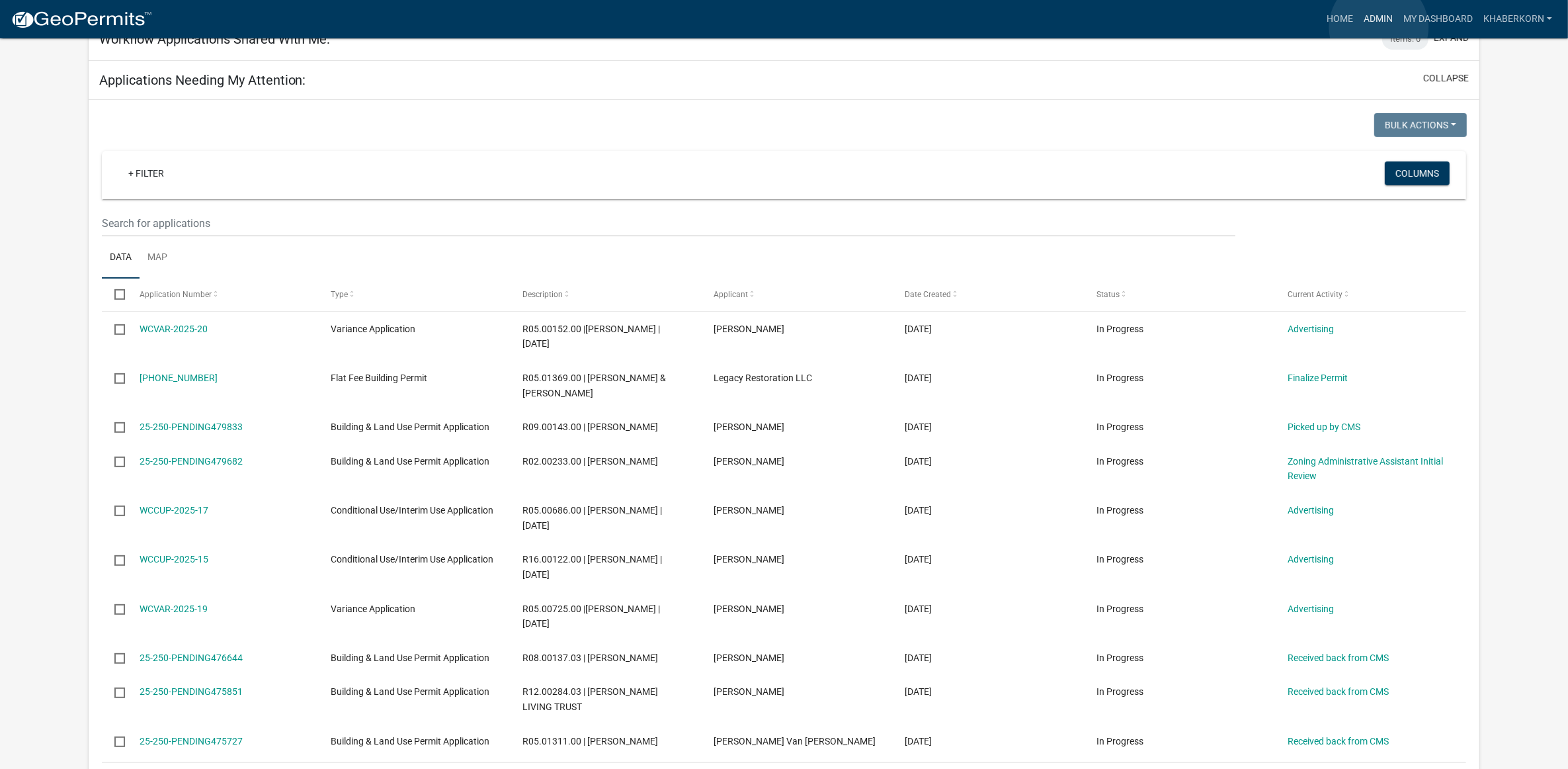
click at [1379, 27] on link "Admin" at bounding box center [1378, 19] width 39 height 25
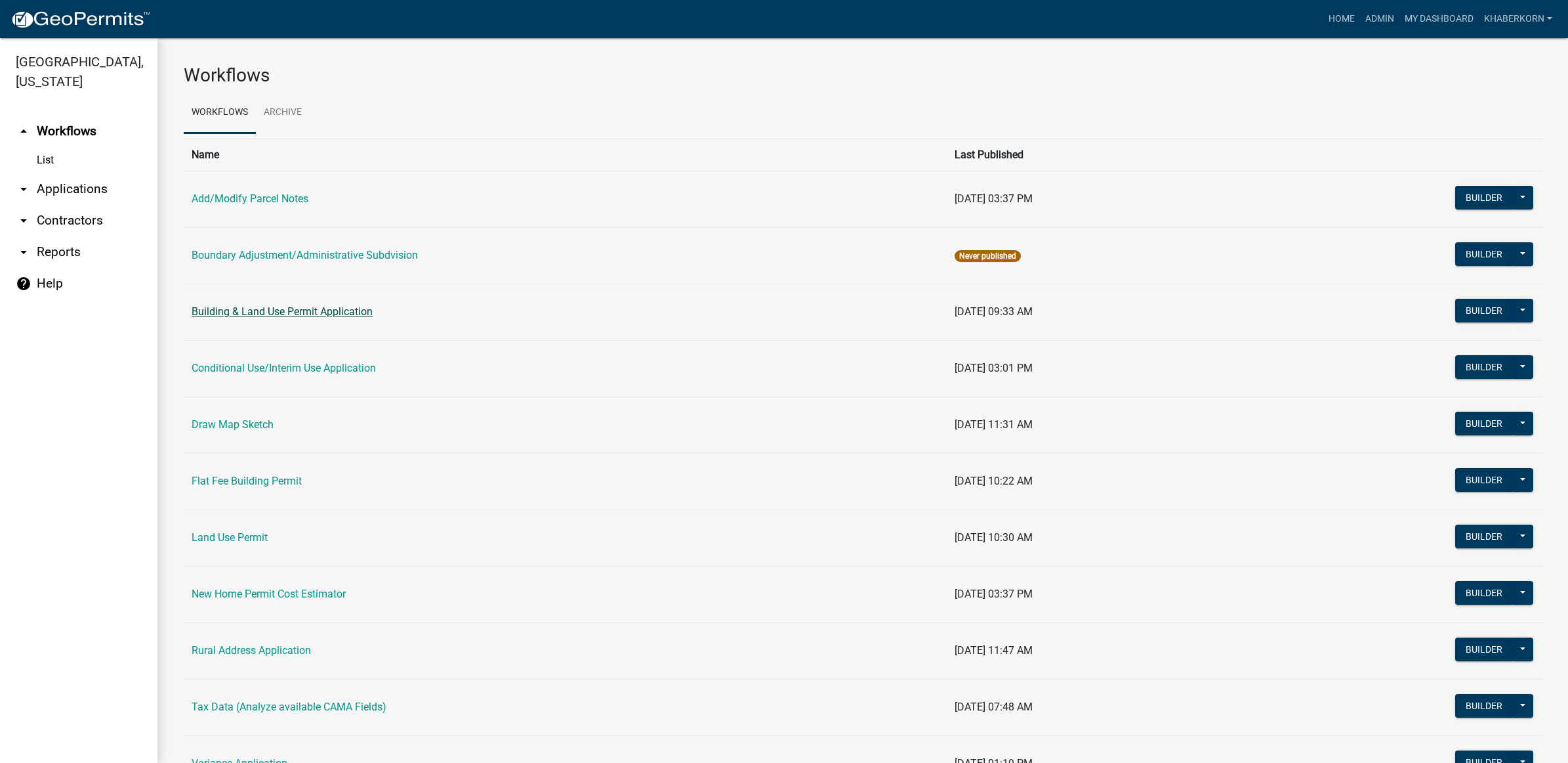
click at [244, 310] on link "Building & Land Use Permit Application" at bounding box center [282, 311] width 181 height 12
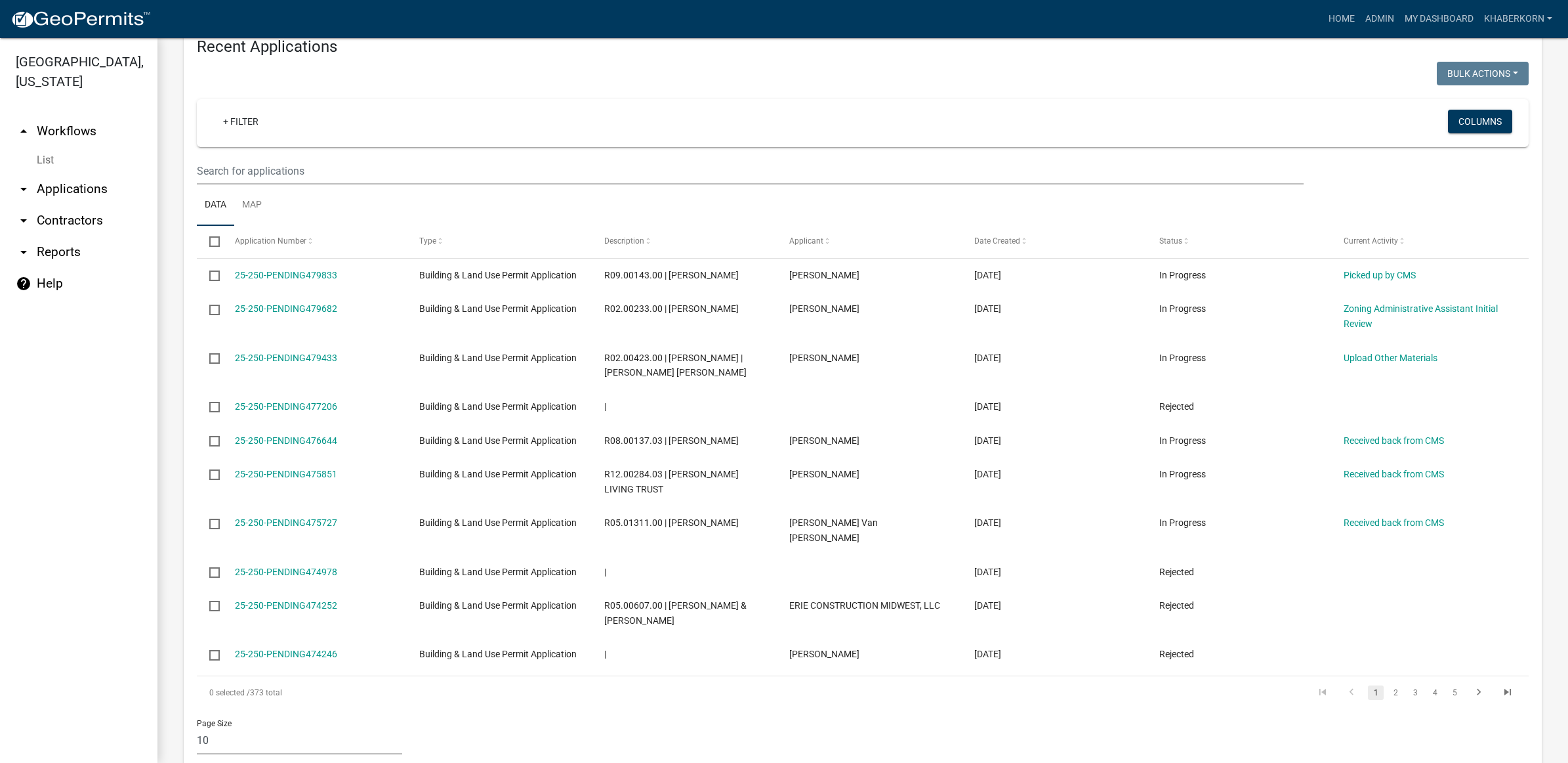
scroll to position [1001, 0]
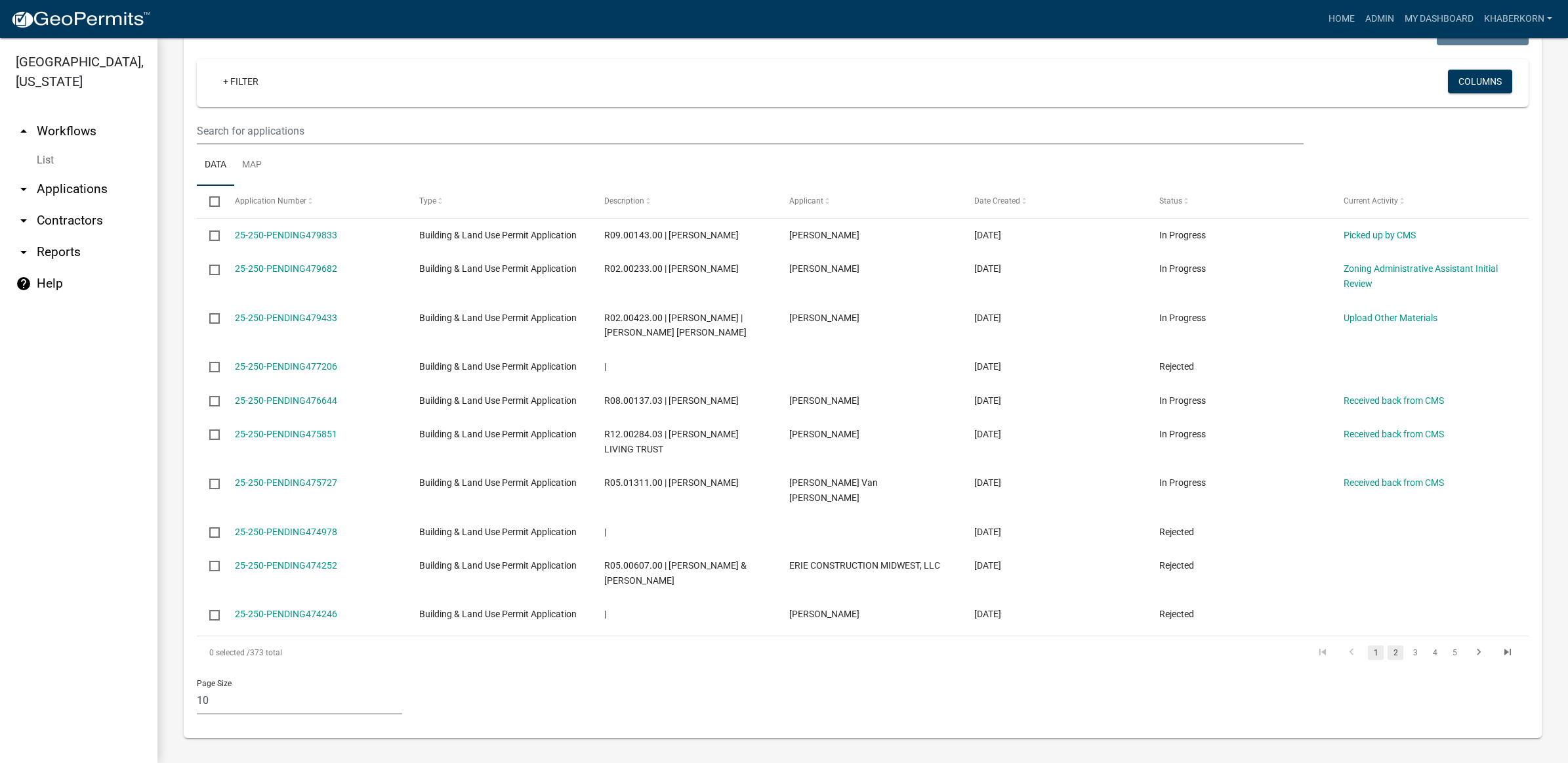
click at [1387, 647] on link "2" at bounding box center [1395, 652] width 16 height 14
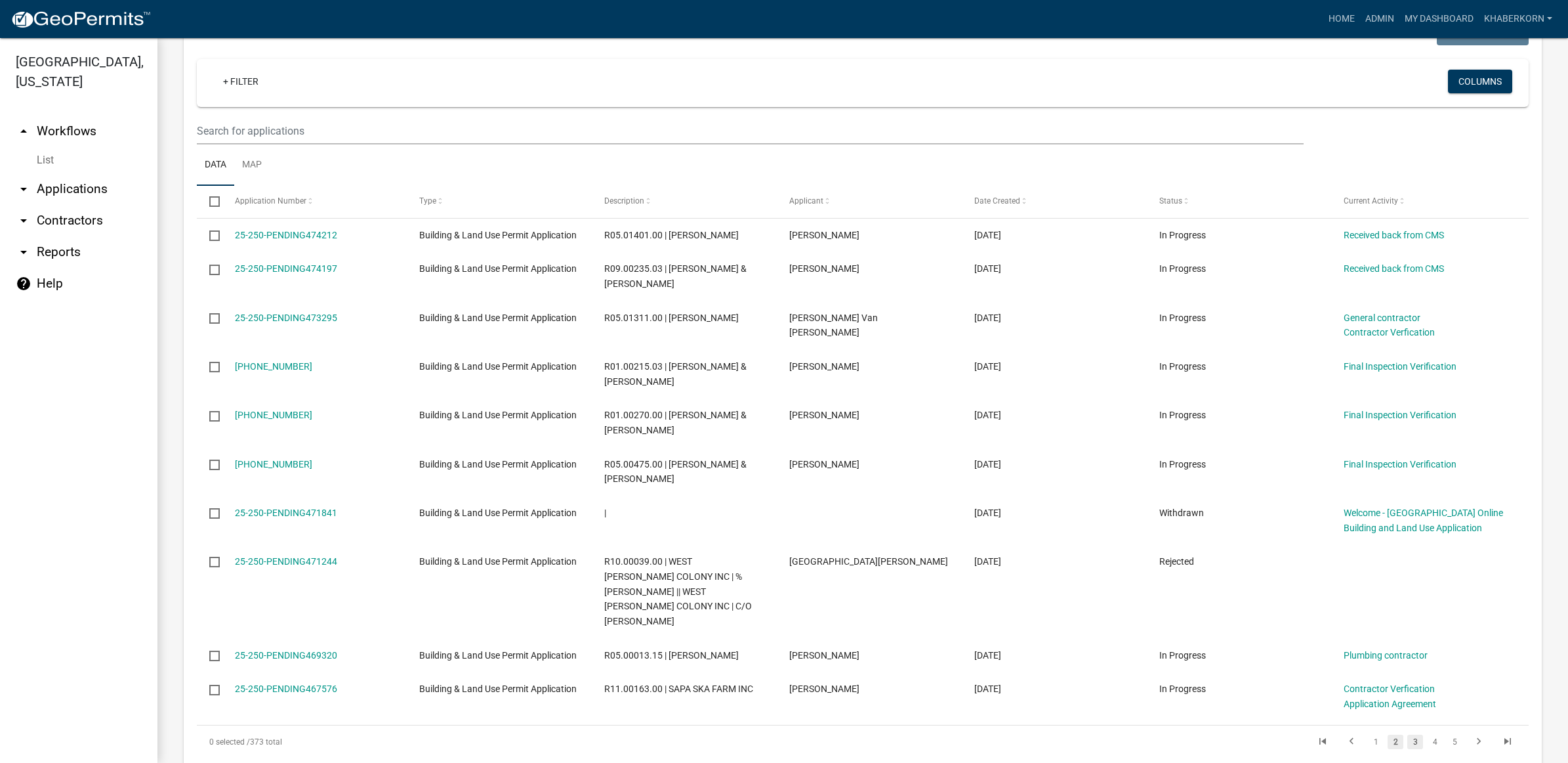
click at [1407, 734] on link "3" at bounding box center [1415, 741] width 16 height 14
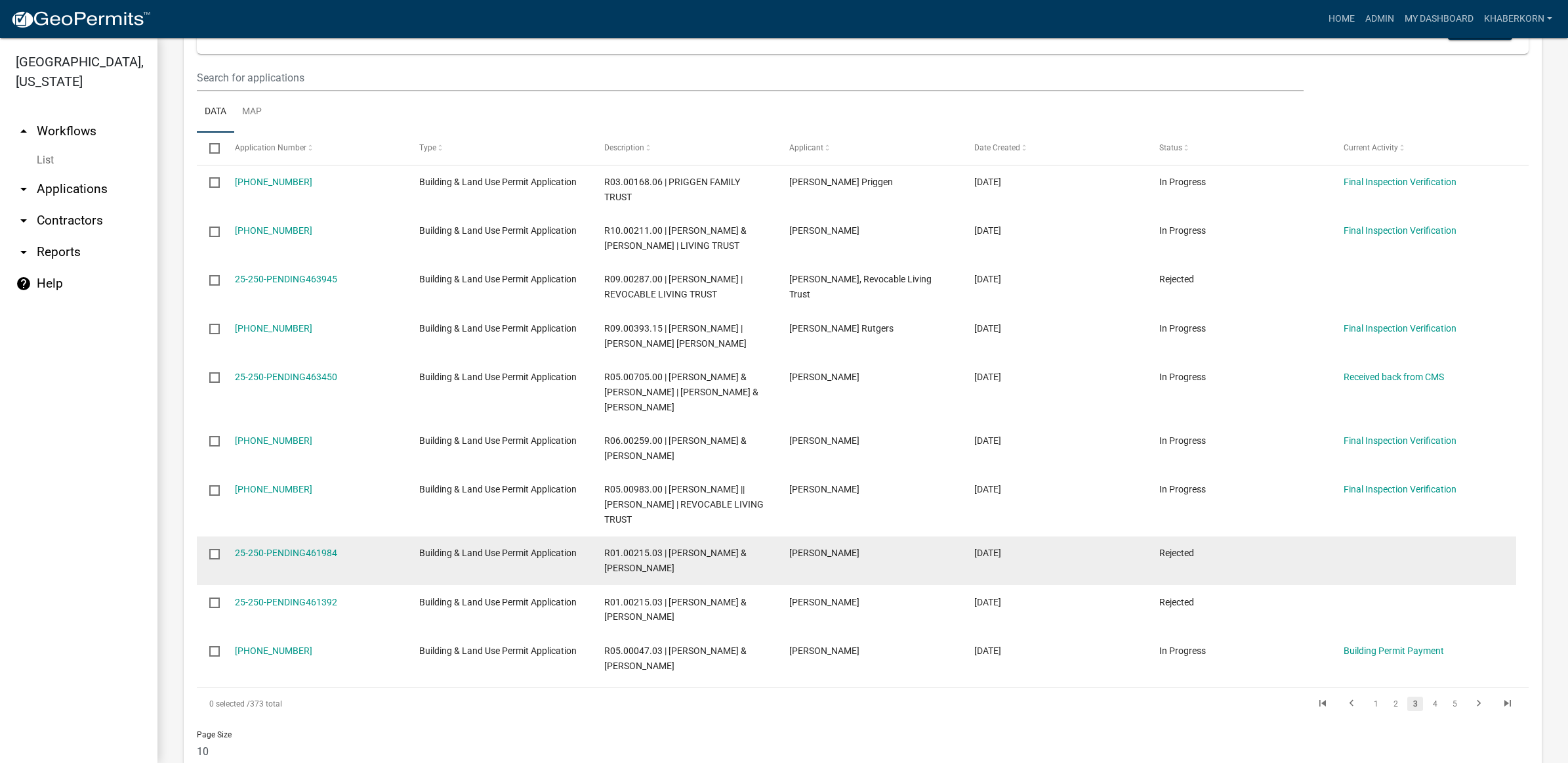
scroll to position [1083, 0]
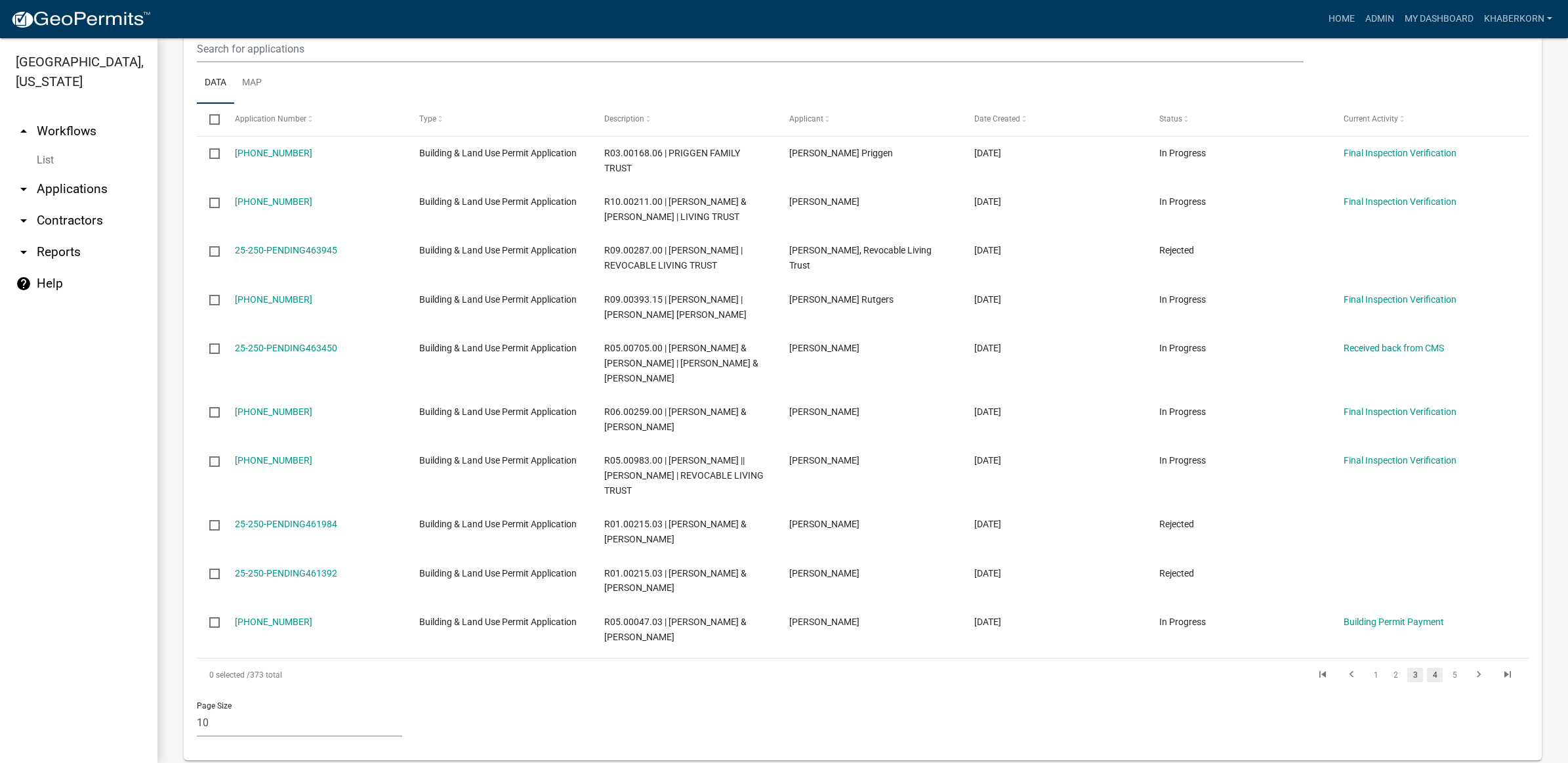
click at [1426, 682] on link "4" at bounding box center [1434, 674] width 16 height 14
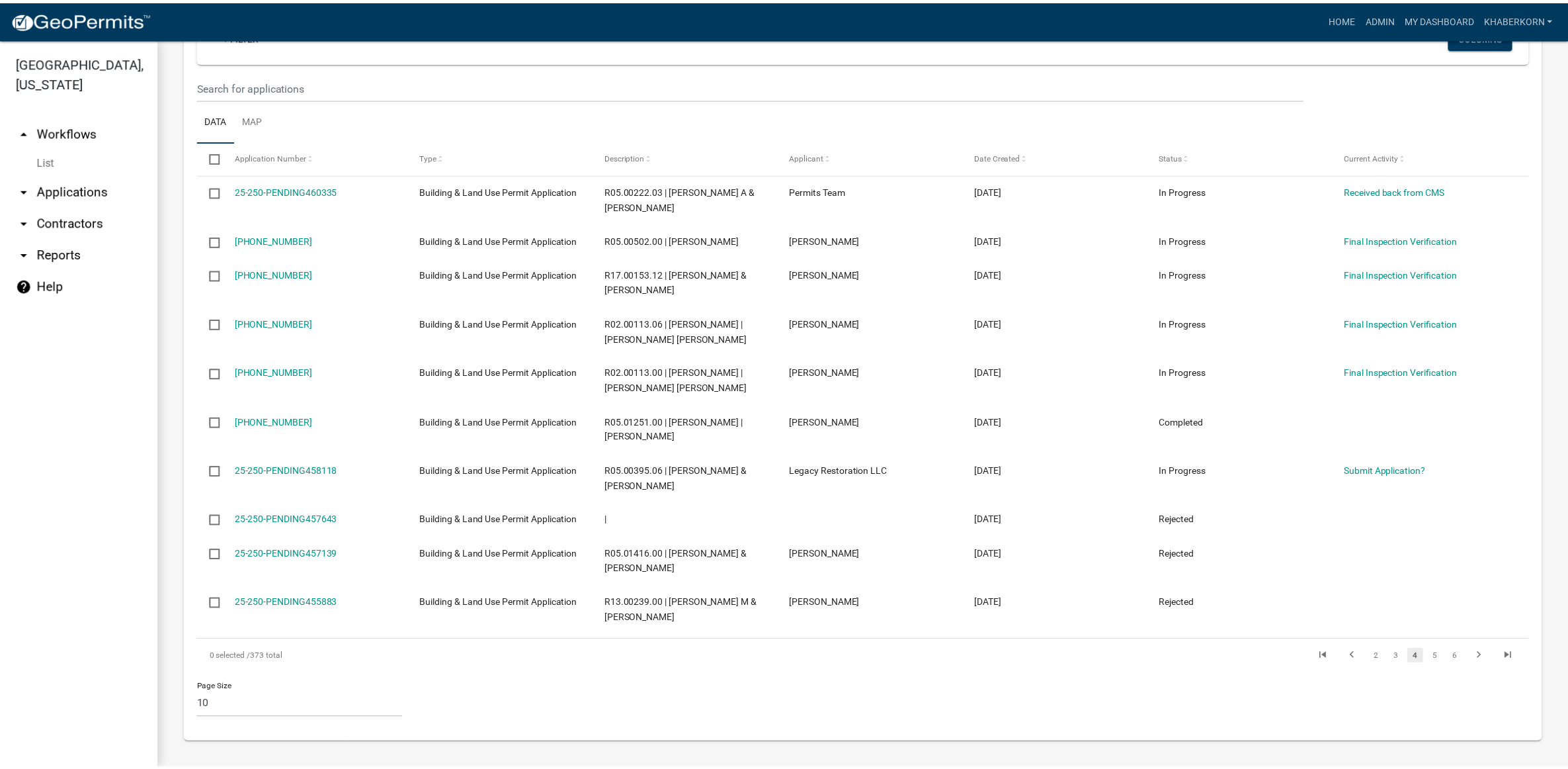
scroll to position [724, 0]
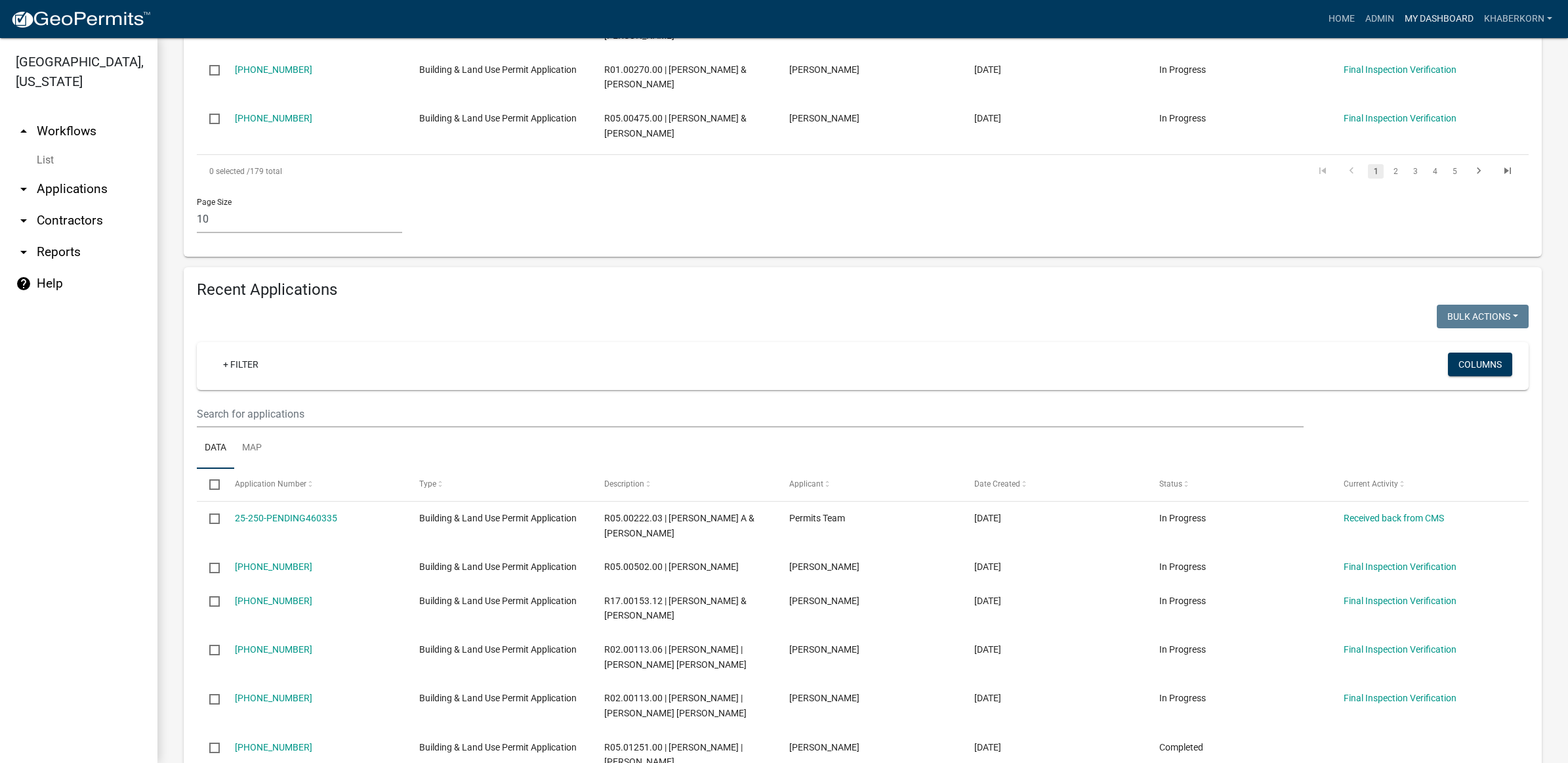
click at [1432, 23] on link "My Dashboard" at bounding box center [1438, 19] width 79 height 25
